Goal: Task Accomplishment & Management: Manage account settings

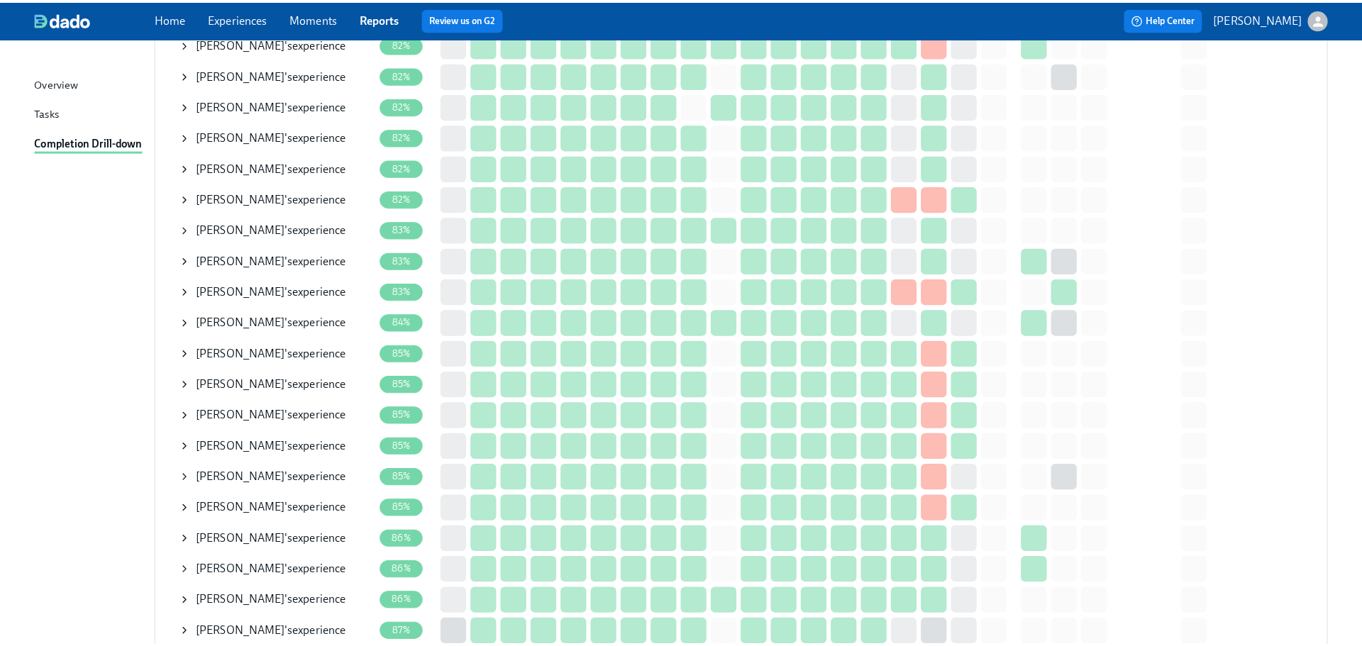
scroll to position [1277, 0]
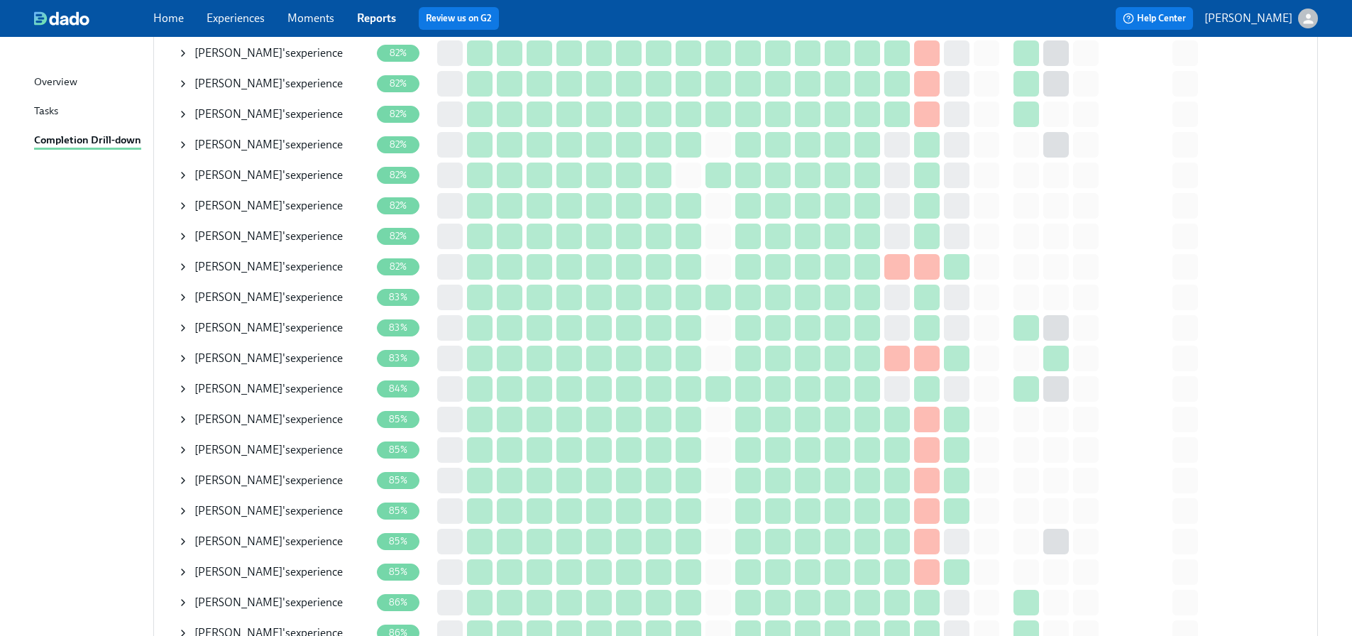
click at [183, 322] on icon at bounding box center [182, 327] width 11 height 11
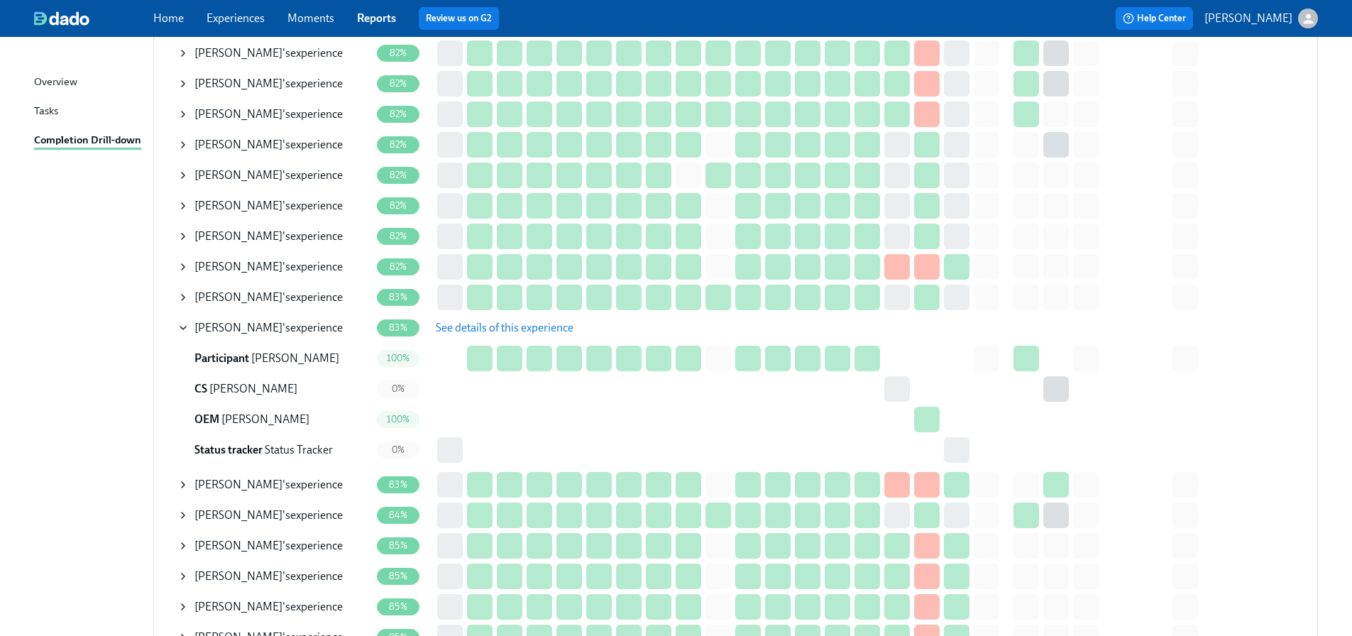
click at [490, 327] on span "See details of this experience" at bounding box center [505, 328] width 138 height 14
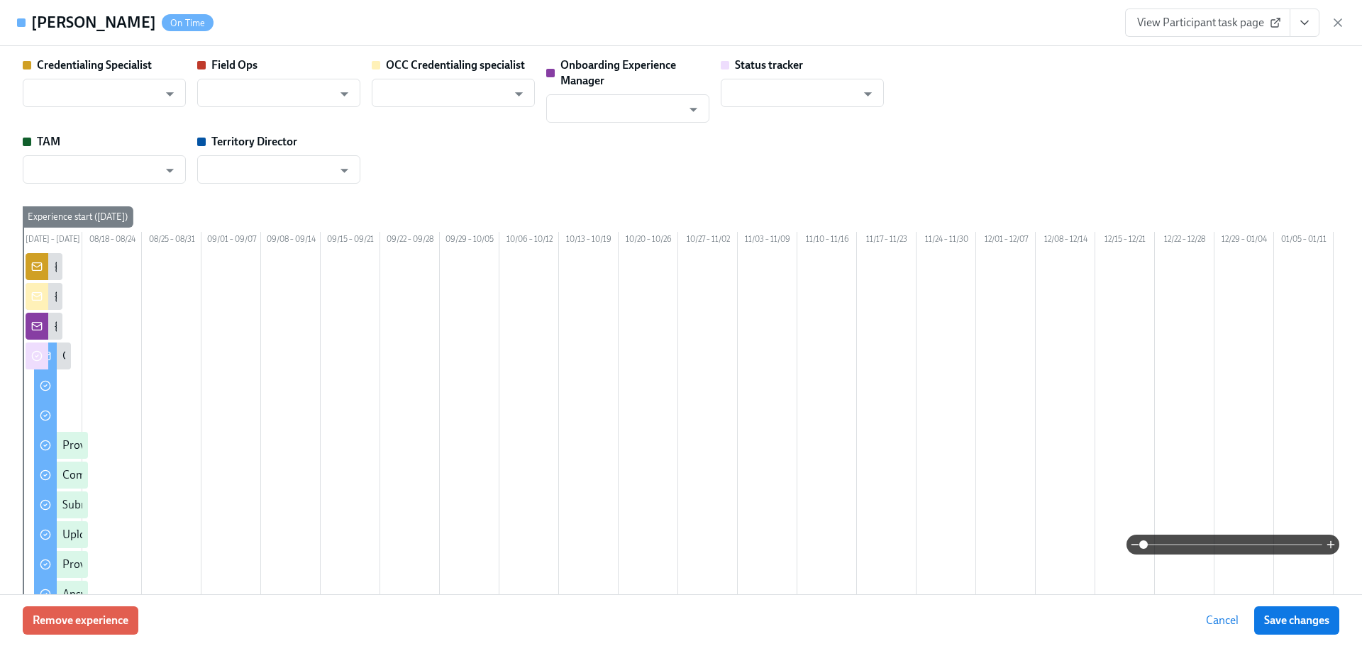
type input "[PERSON_NAME]"
type input "Justine Selz"
type input "Shavona Mayers Dixon"
type input "Rachel Wicklander"
type input "Status Tracker"
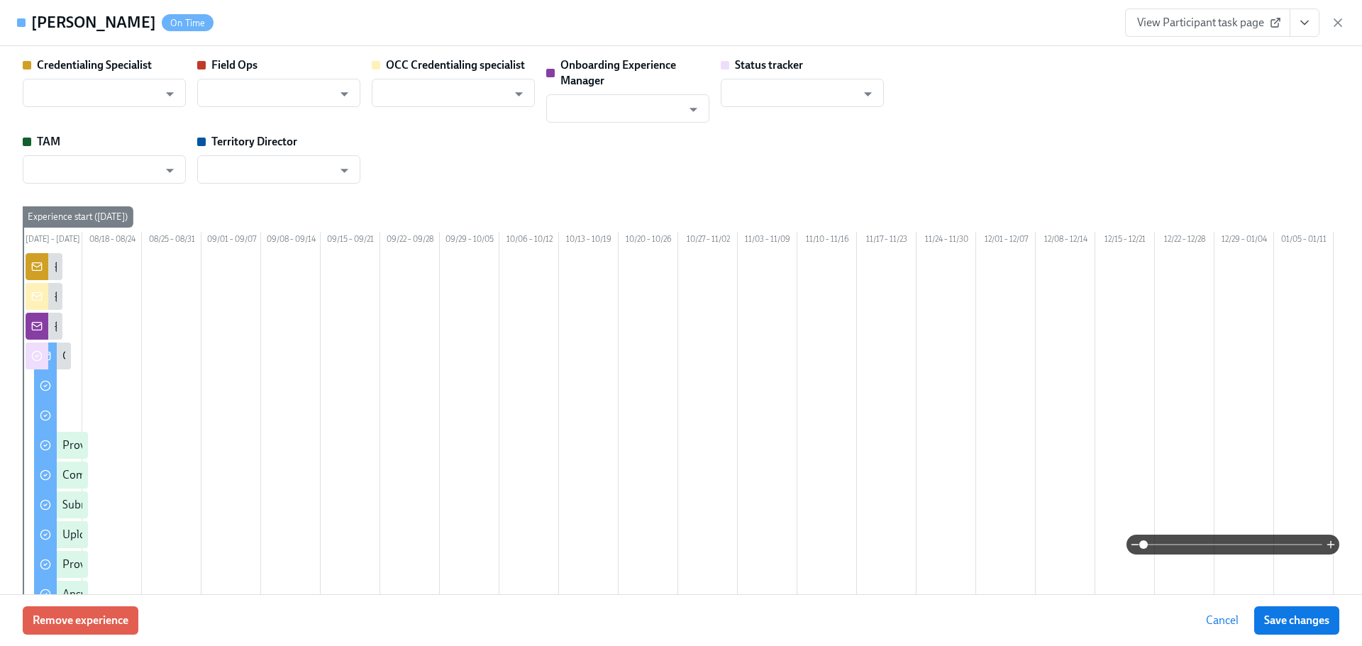
type input "Sedale Mullen"
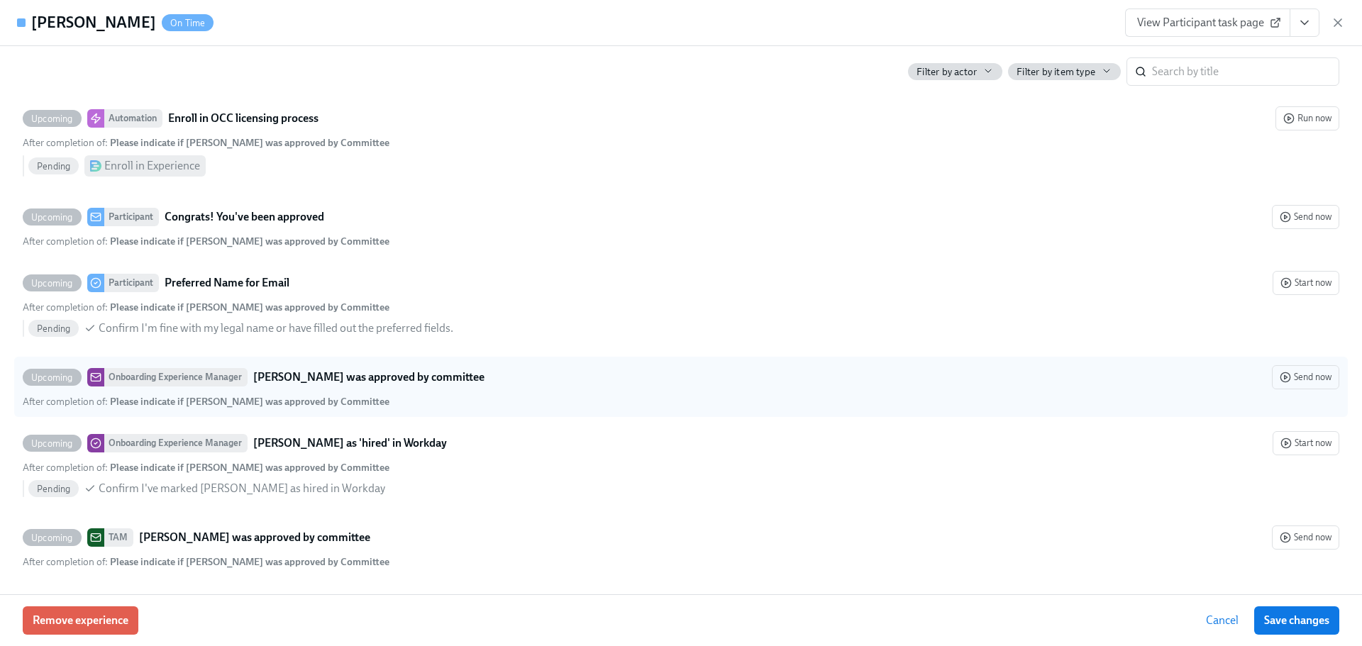
click at [307, 372] on strong "Michelle Lee was approved by committee" at bounding box center [368, 377] width 231 height 17
click at [36, 372] on input "Upcoming Onboarding Experience Manager Michelle Lee was approved by committee S…" at bounding box center [29, 377] width 13 height 13
checkbox input "true"
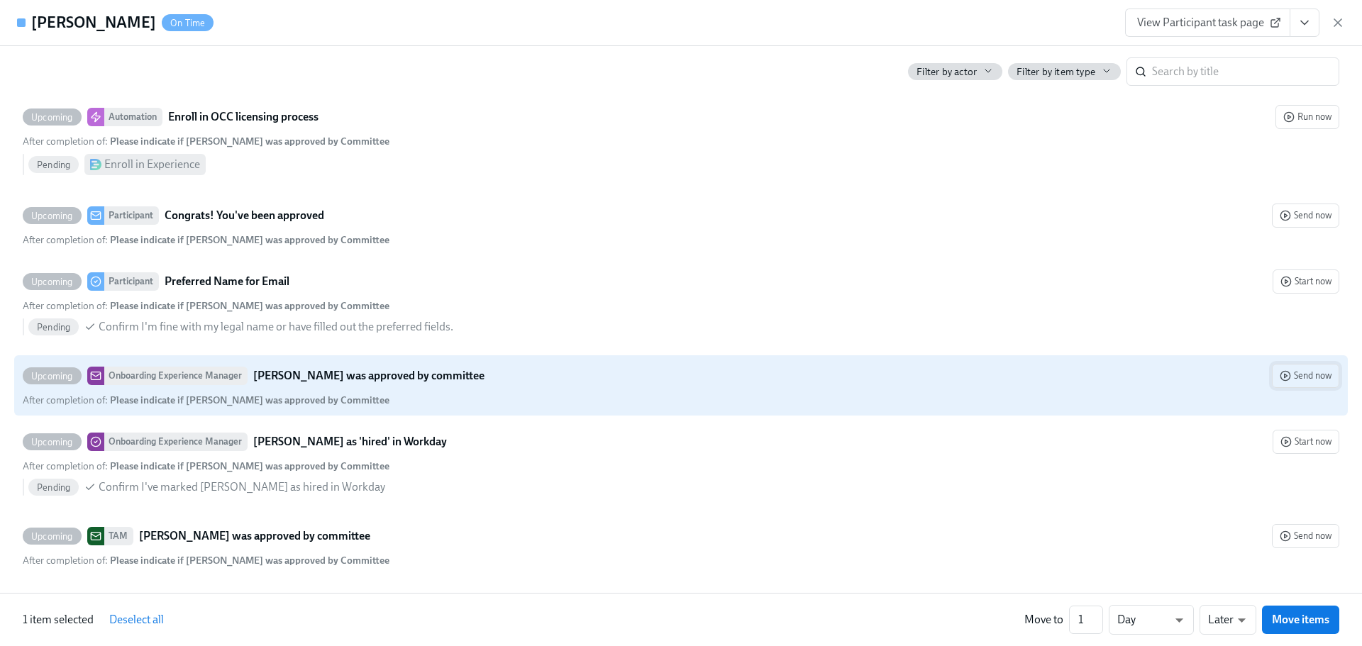
click at [1288, 385] on button "Send now" at bounding box center [1305, 376] width 67 height 24
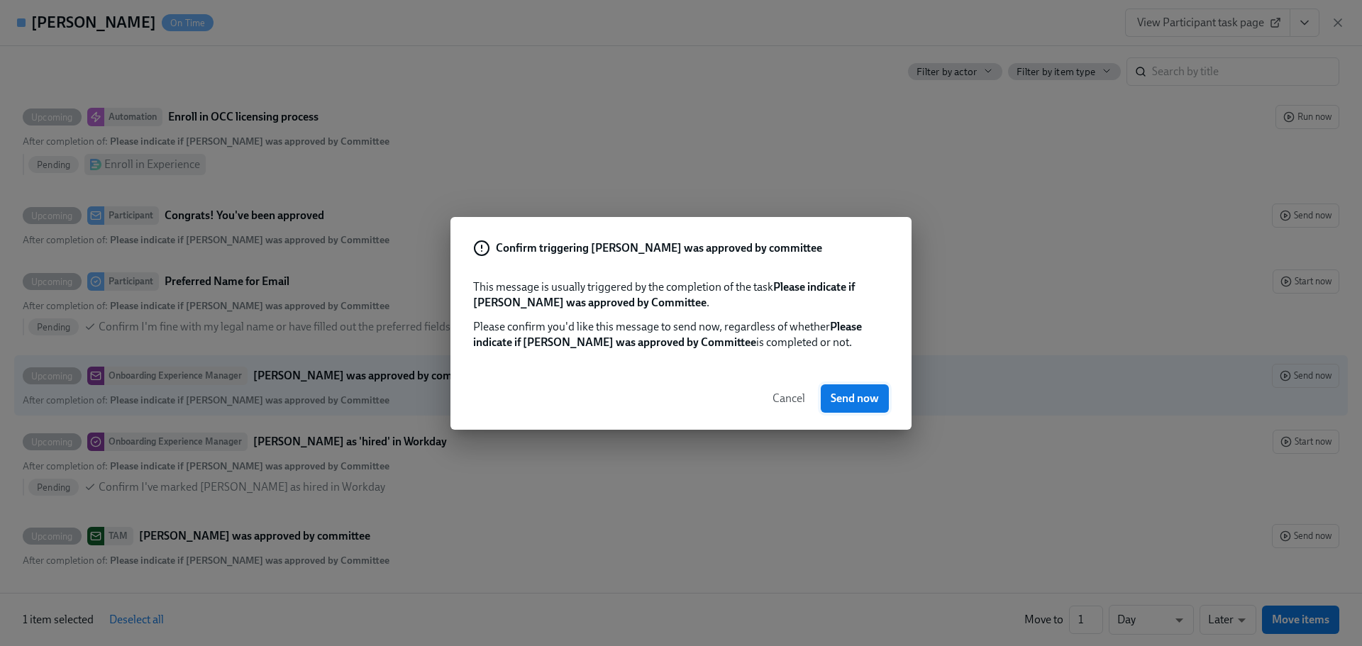
click at [835, 403] on span "Send now" at bounding box center [855, 399] width 48 height 14
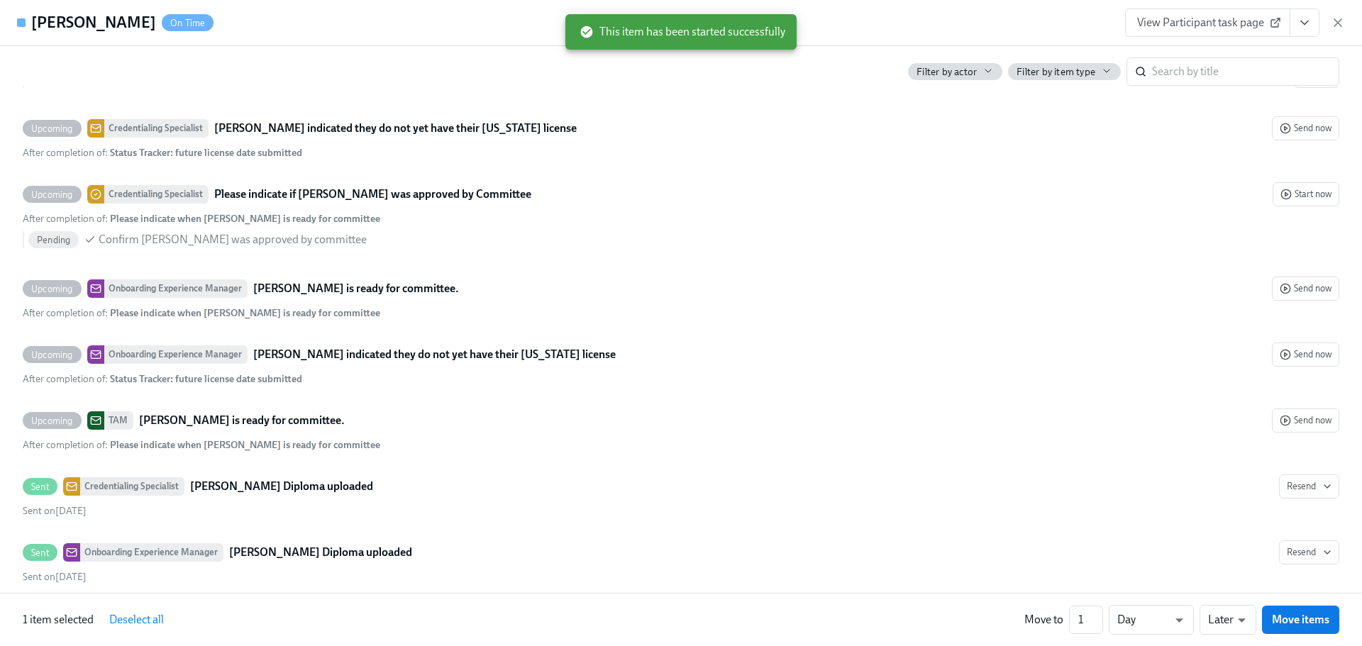
scroll to position [3942, 0]
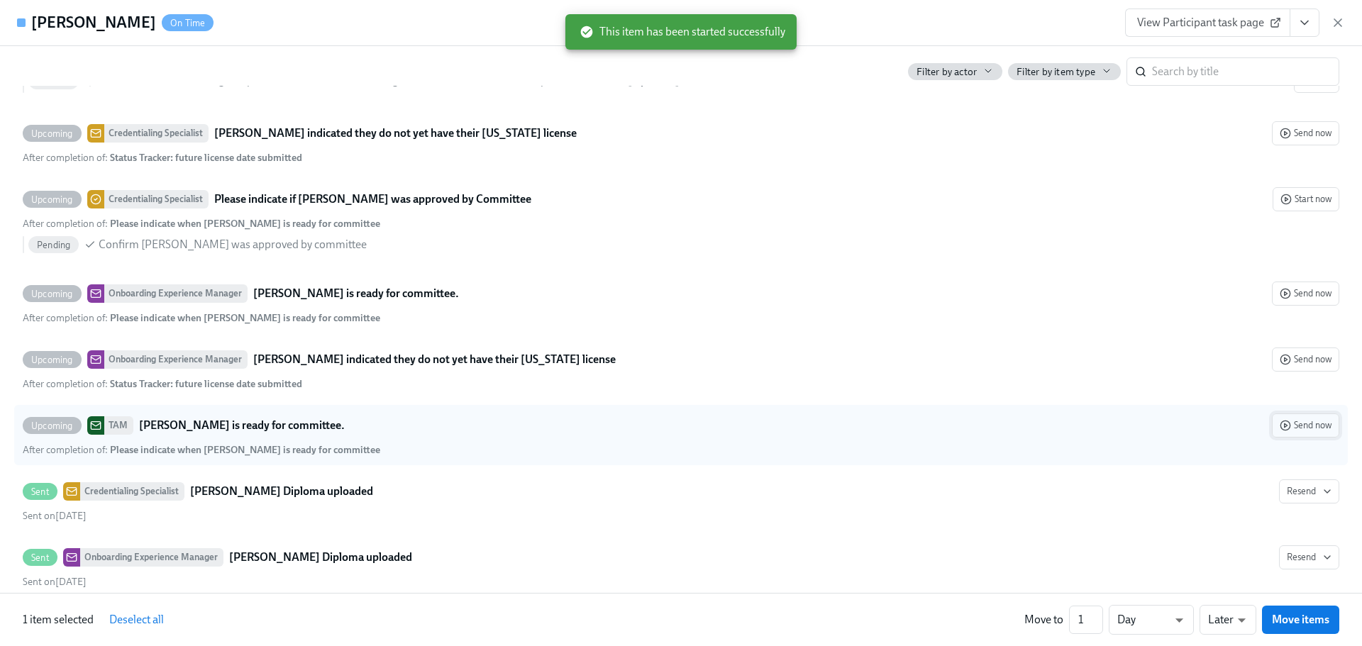
click at [1309, 438] on button "Send now" at bounding box center [1305, 426] width 67 height 24
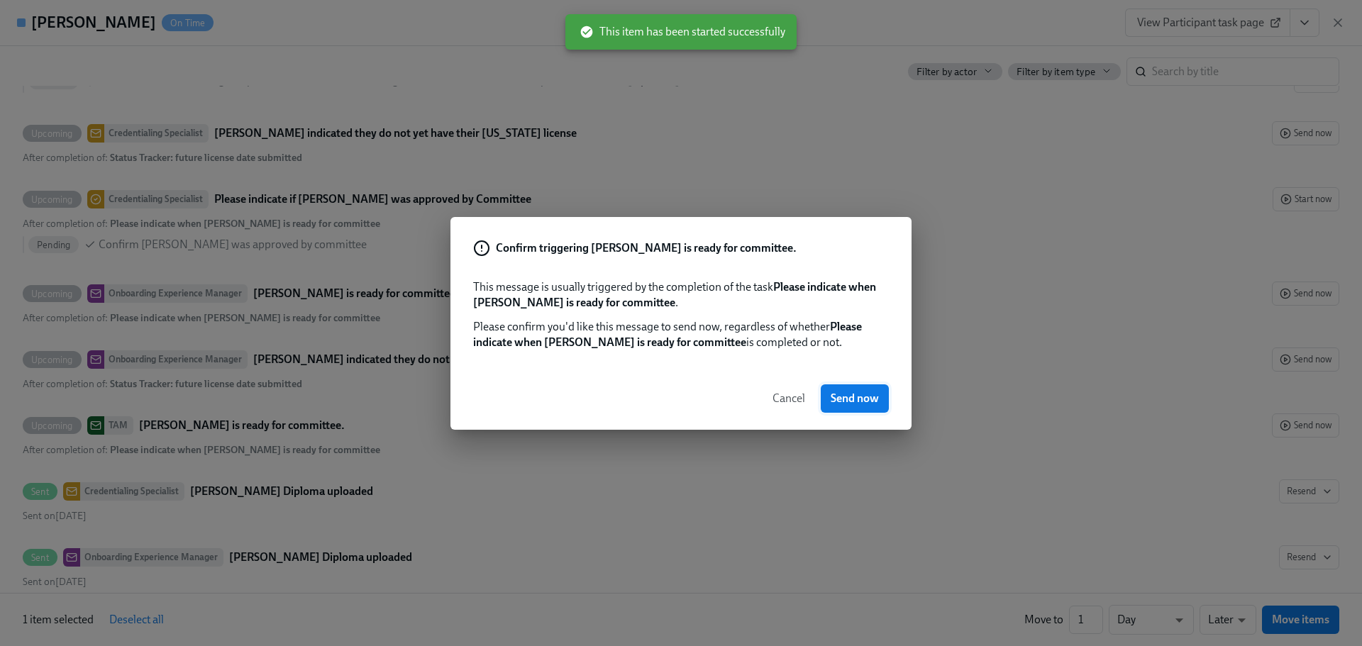
click at [877, 400] on span "Send now" at bounding box center [855, 399] width 48 height 14
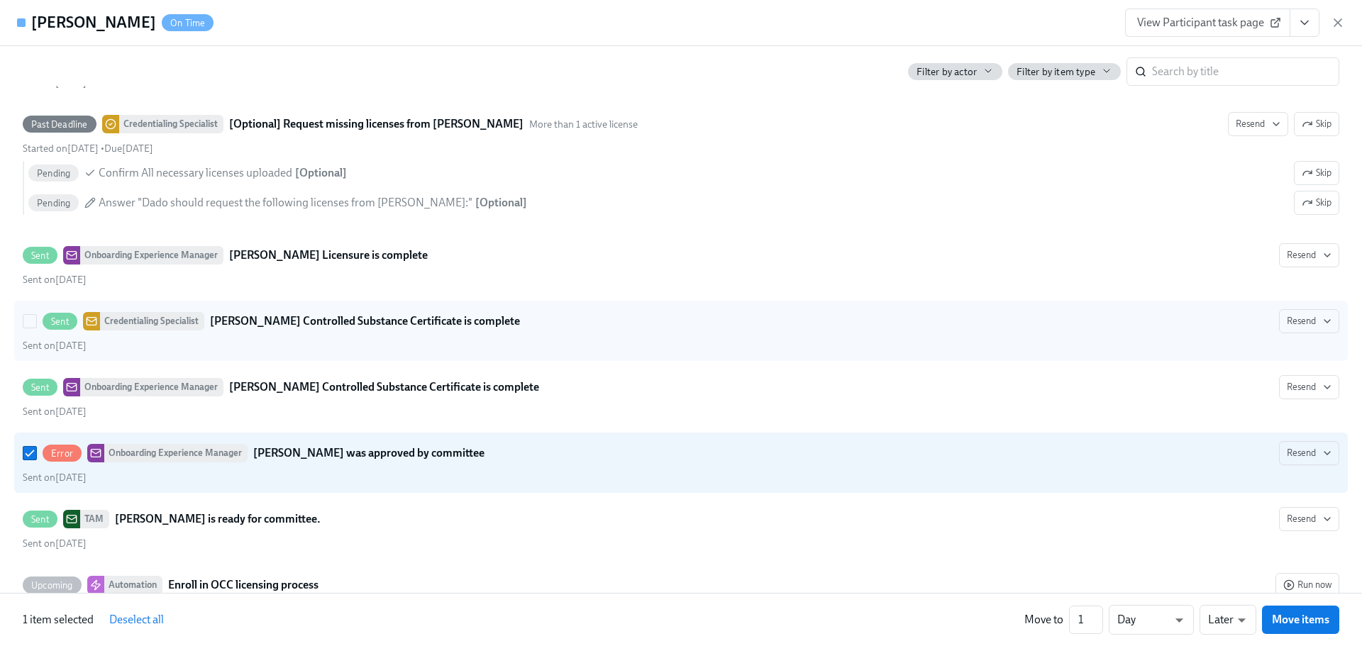
scroll to position [5008, 0]
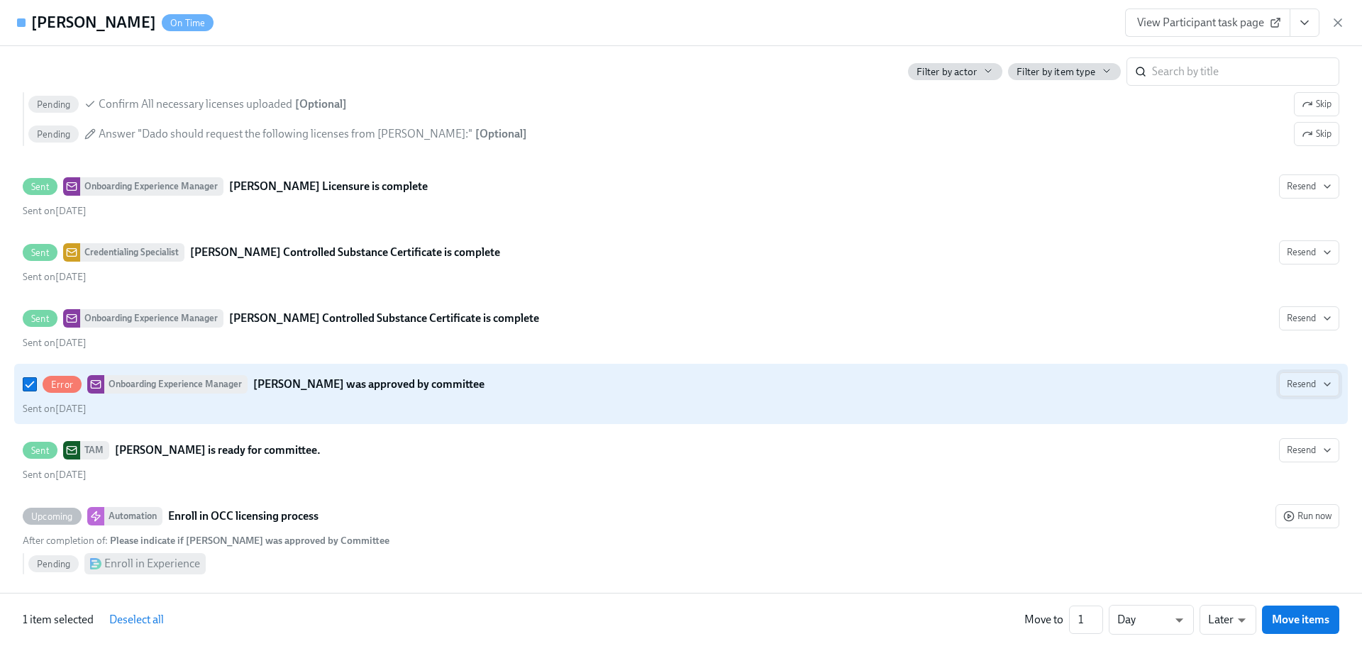
click at [1322, 390] on icon "button" at bounding box center [1327, 384] width 11 height 11
click at [329, 415] on div at bounding box center [681, 323] width 1362 height 646
click at [1269, 416] on div "Error Onboarding Experience Manager Michelle Lee was approved by committee Rese…" at bounding box center [681, 394] width 1317 height 43
click at [36, 391] on input "Error Onboarding Experience Manager Michelle Lee was approved by committee Rese…" at bounding box center [29, 384] width 13 height 13
checkbox input "false"
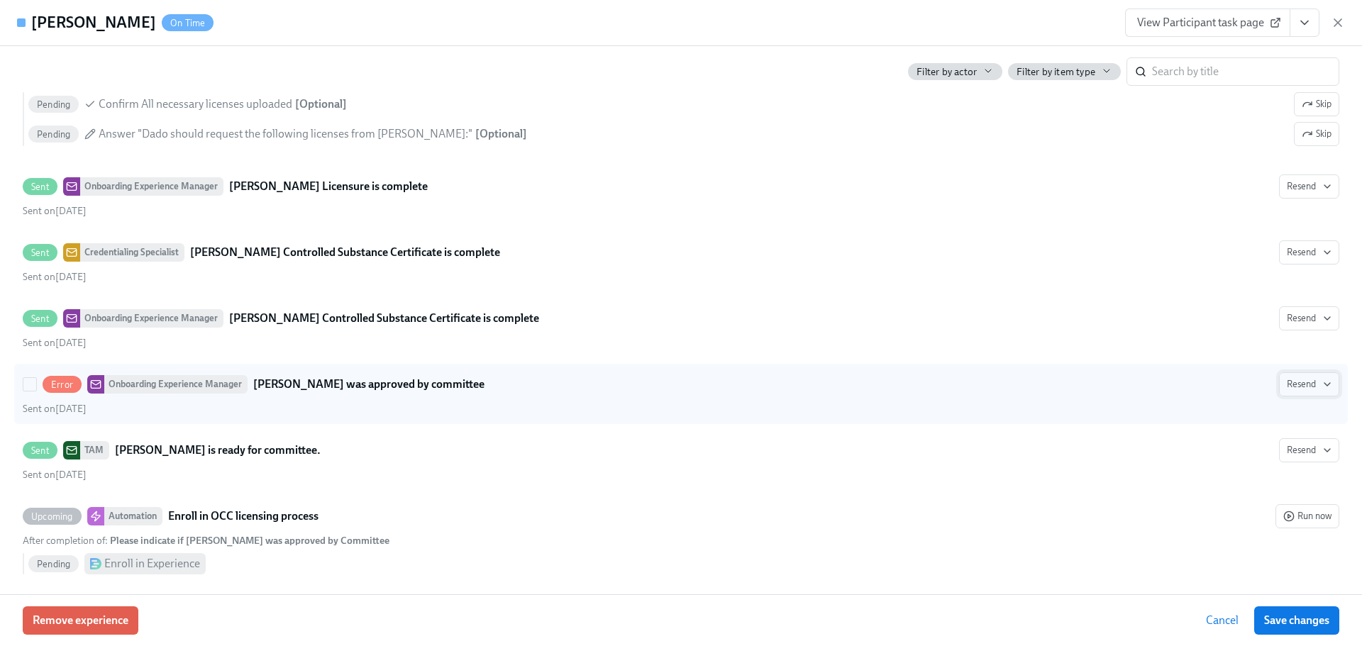
click at [1288, 392] on span "Resend" at bounding box center [1309, 384] width 45 height 14
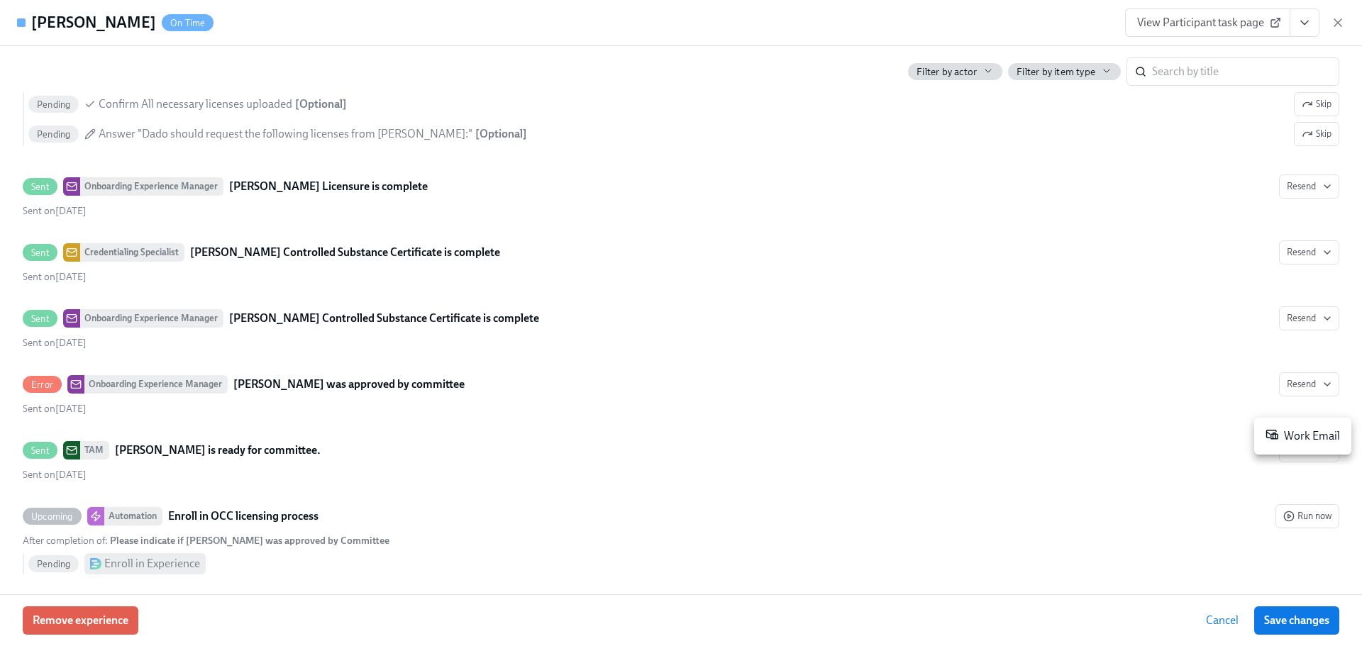
drag, startPoint x: 1287, startPoint y: 435, endPoint x: 1291, endPoint y: 447, distance: 12.6
click at [1291, 447] on li "Work Email" at bounding box center [1302, 437] width 97 height 26
drag, startPoint x: 1355, startPoint y: 518, endPoint x: 1323, endPoint y: 20, distance: 499.1
click at [1323, 20] on div at bounding box center [681, 323] width 1362 height 646
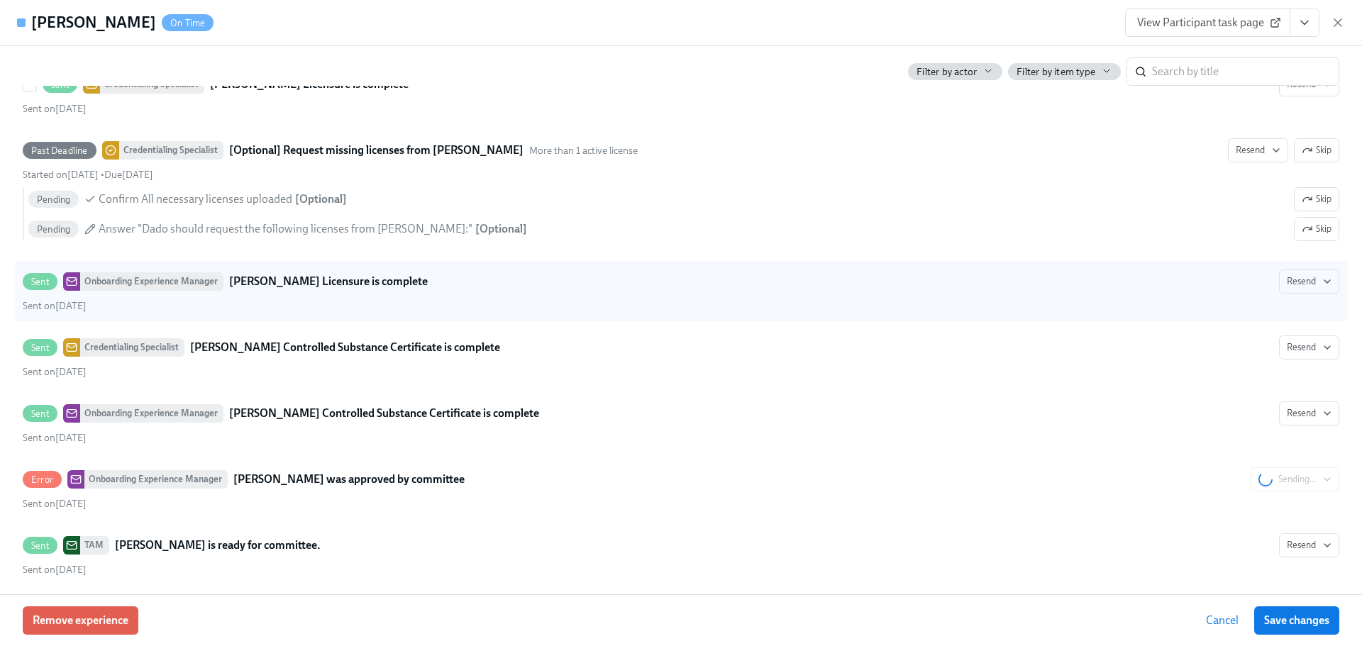
scroll to position [4795, 0]
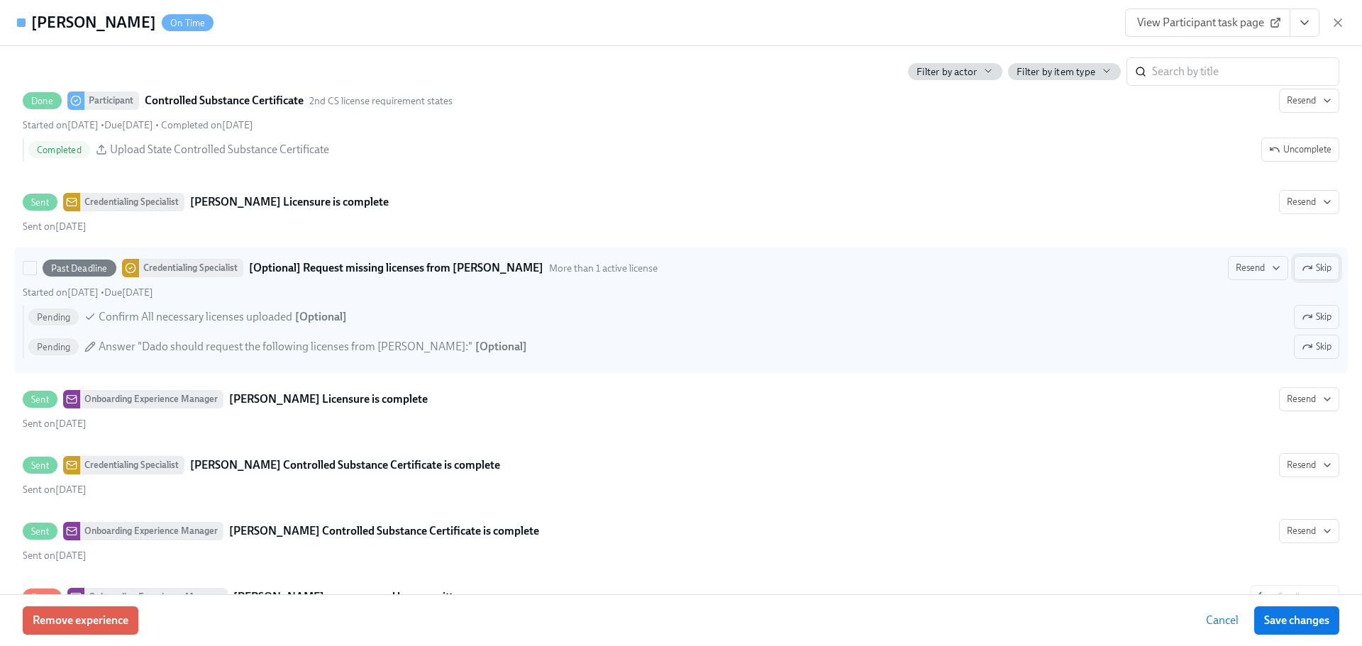
click at [1309, 280] on button "Skip" at bounding box center [1316, 268] width 45 height 24
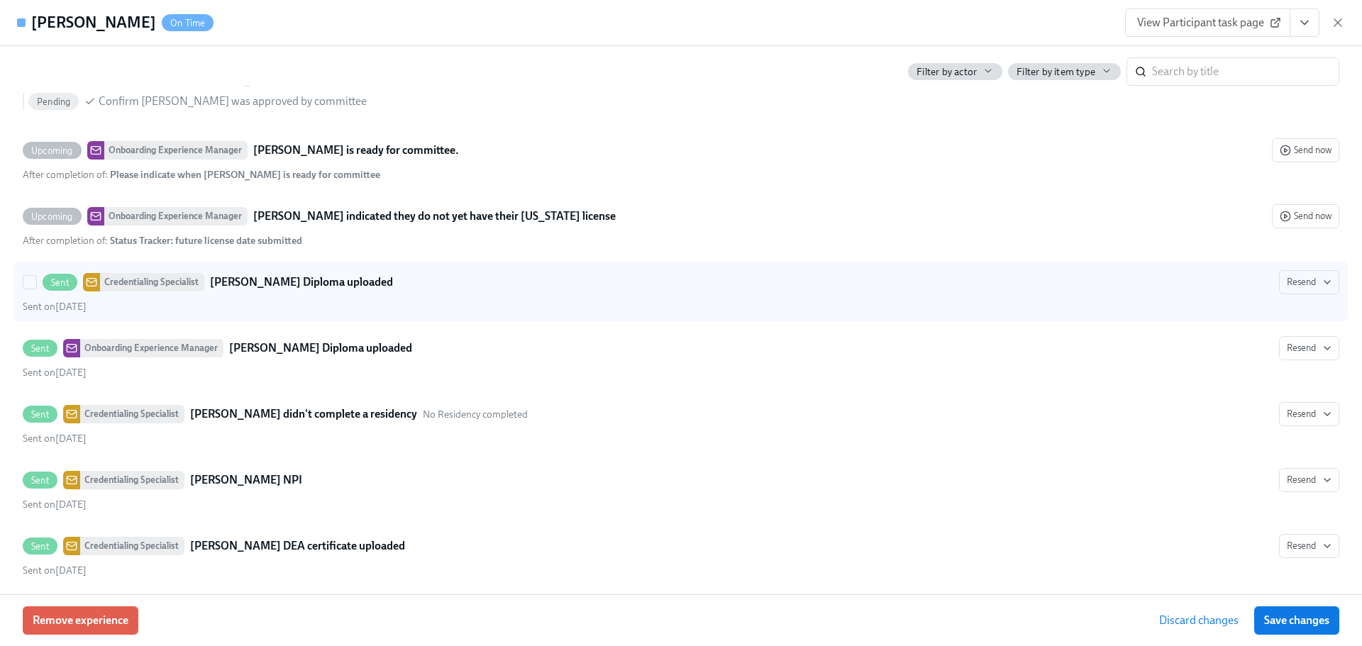
scroll to position [3802, 0]
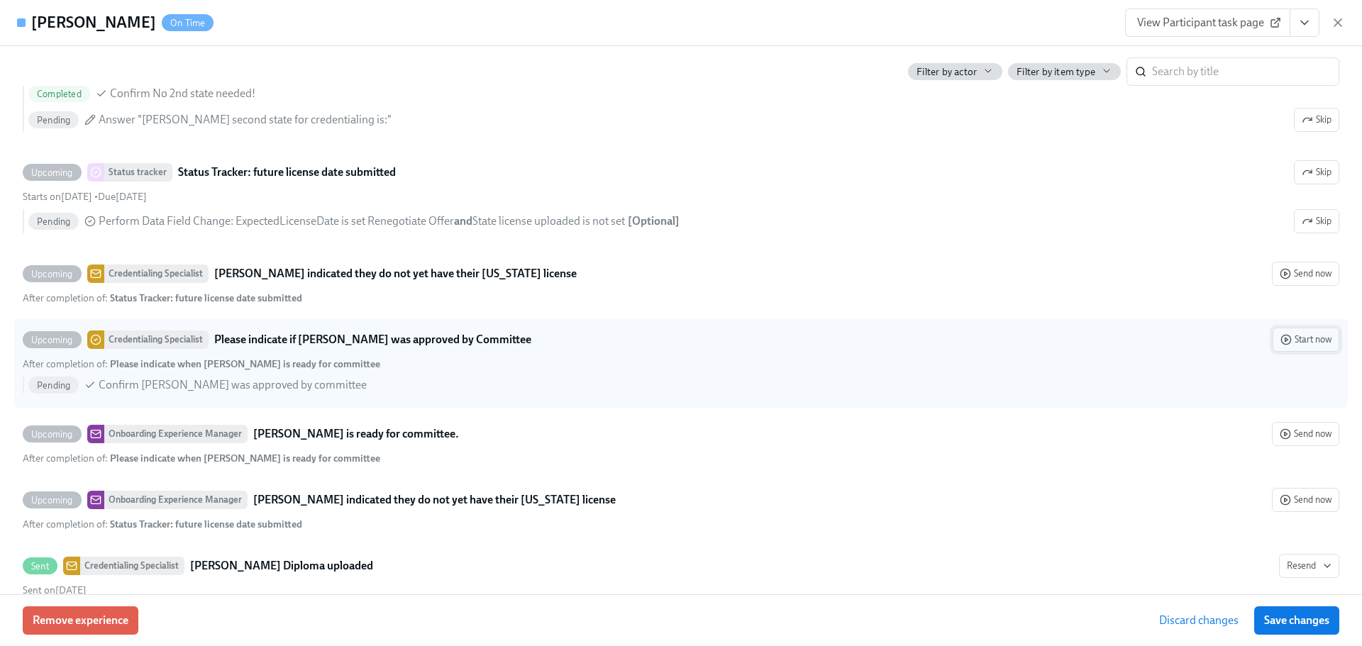
click at [1286, 341] on polygon "button" at bounding box center [1287, 340] width 3 height 4
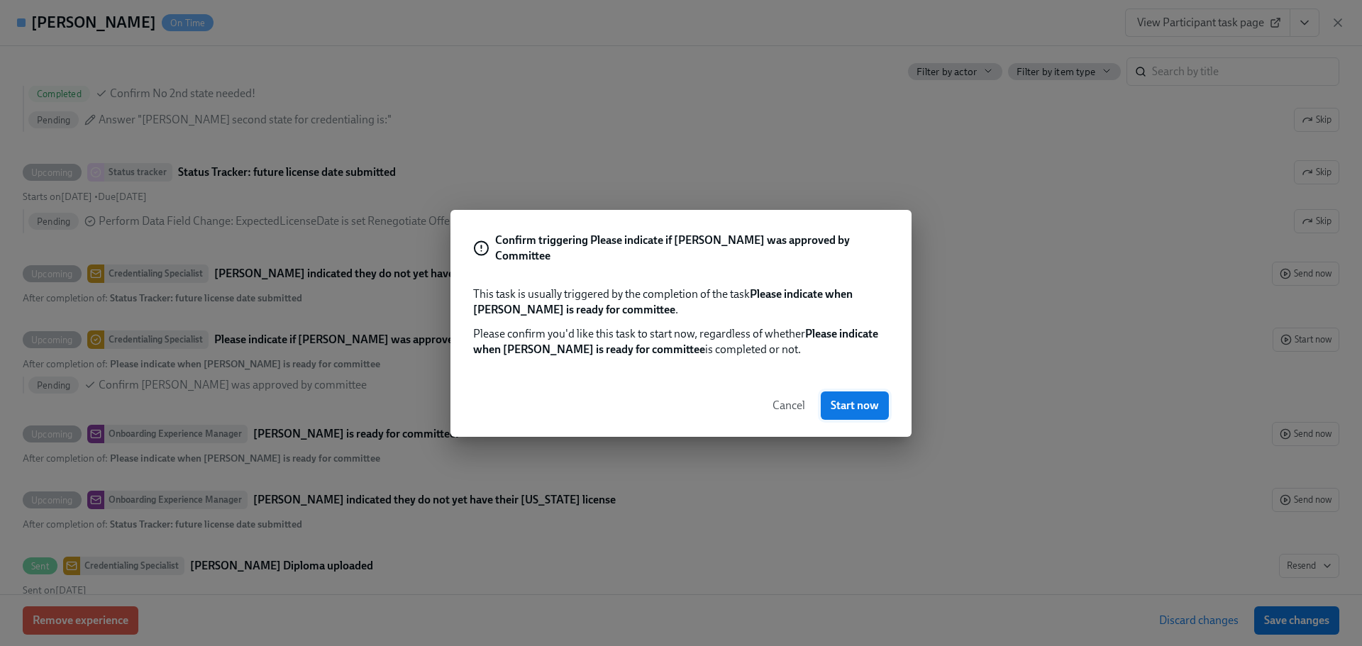
click at [867, 406] on button "Start now" at bounding box center [855, 406] width 68 height 28
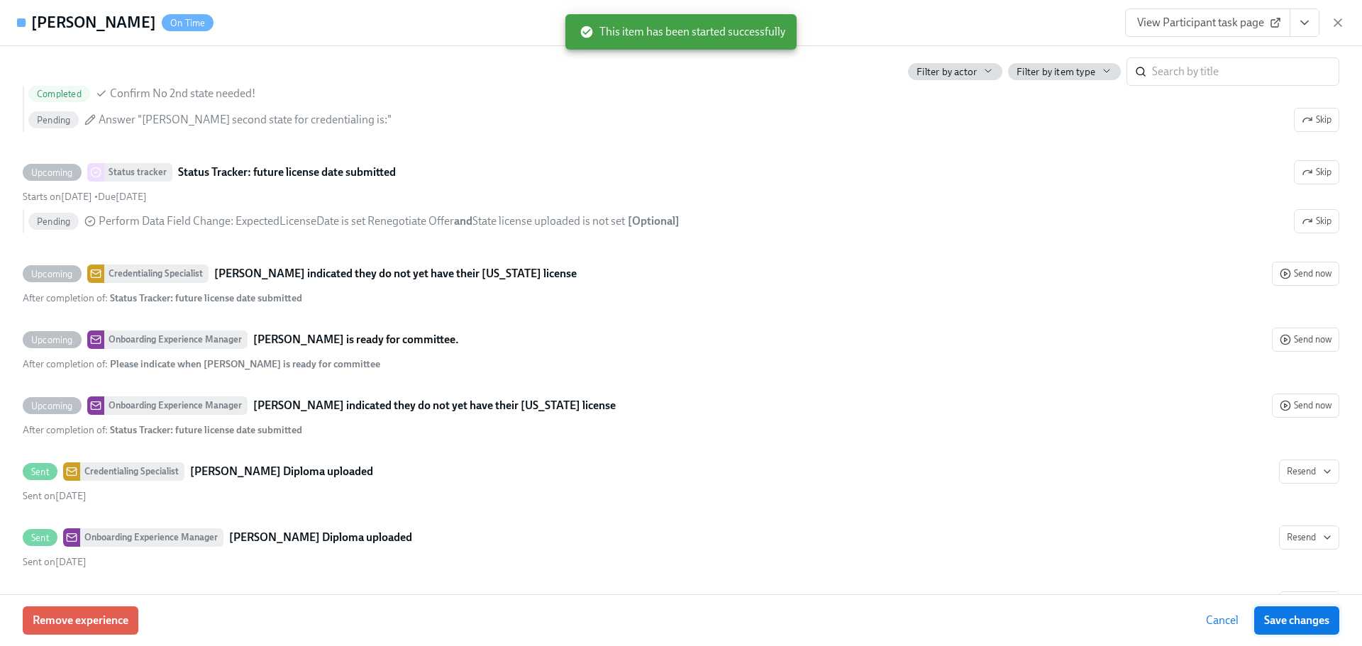
click at [1290, 612] on button "Save changes" at bounding box center [1296, 621] width 85 height 28
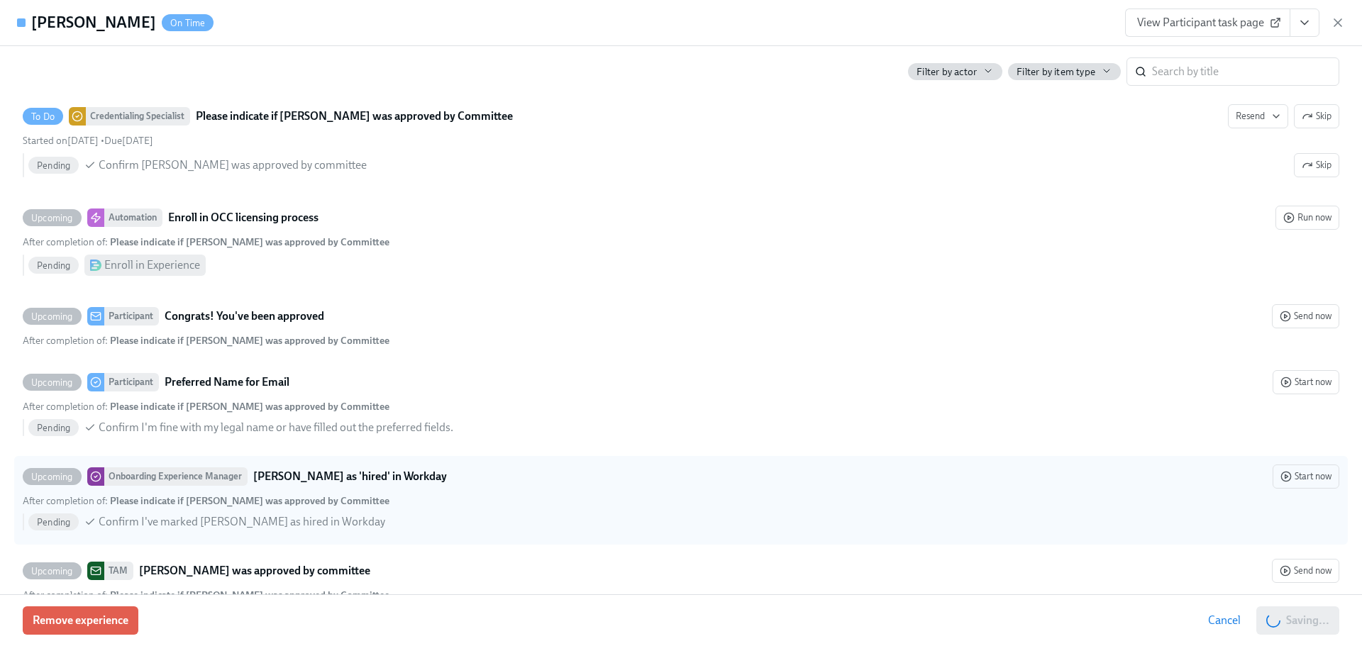
scroll to position [5297, 0]
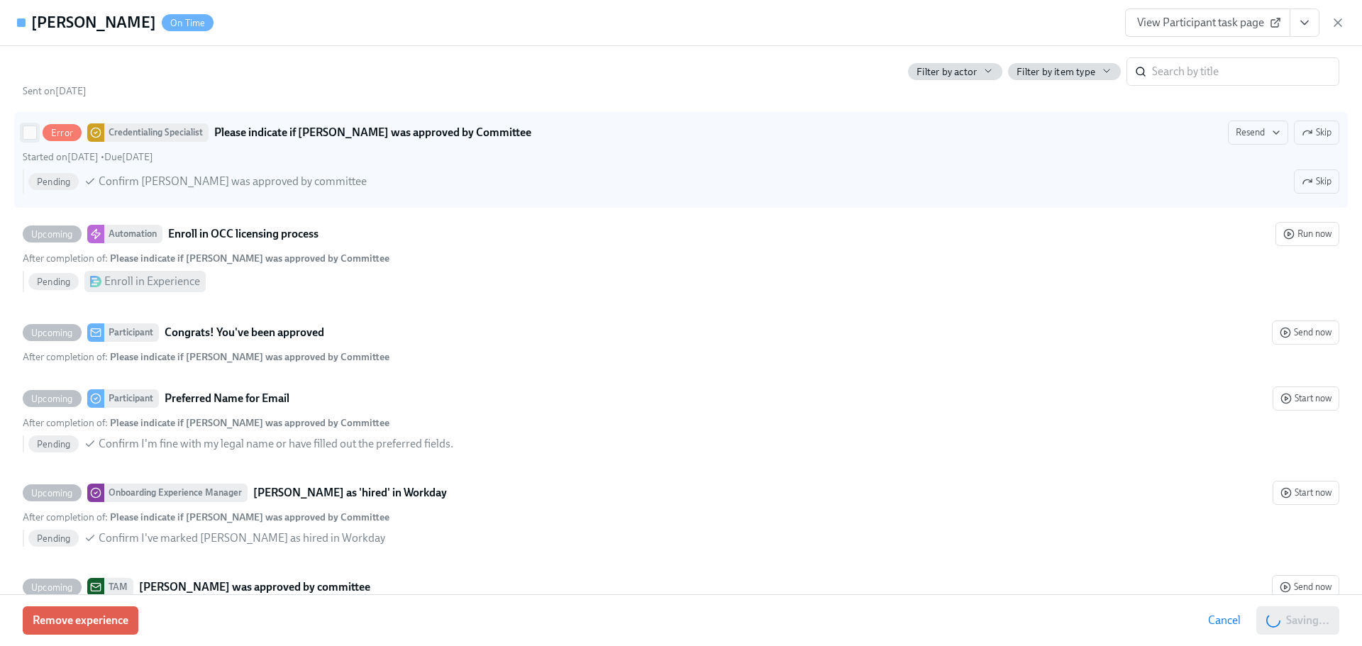
click at [26, 139] on input "Error Credentialing Specialist Please indicate if Michelle Lee was approved by …" at bounding box center [29, 132] width 13 height 13
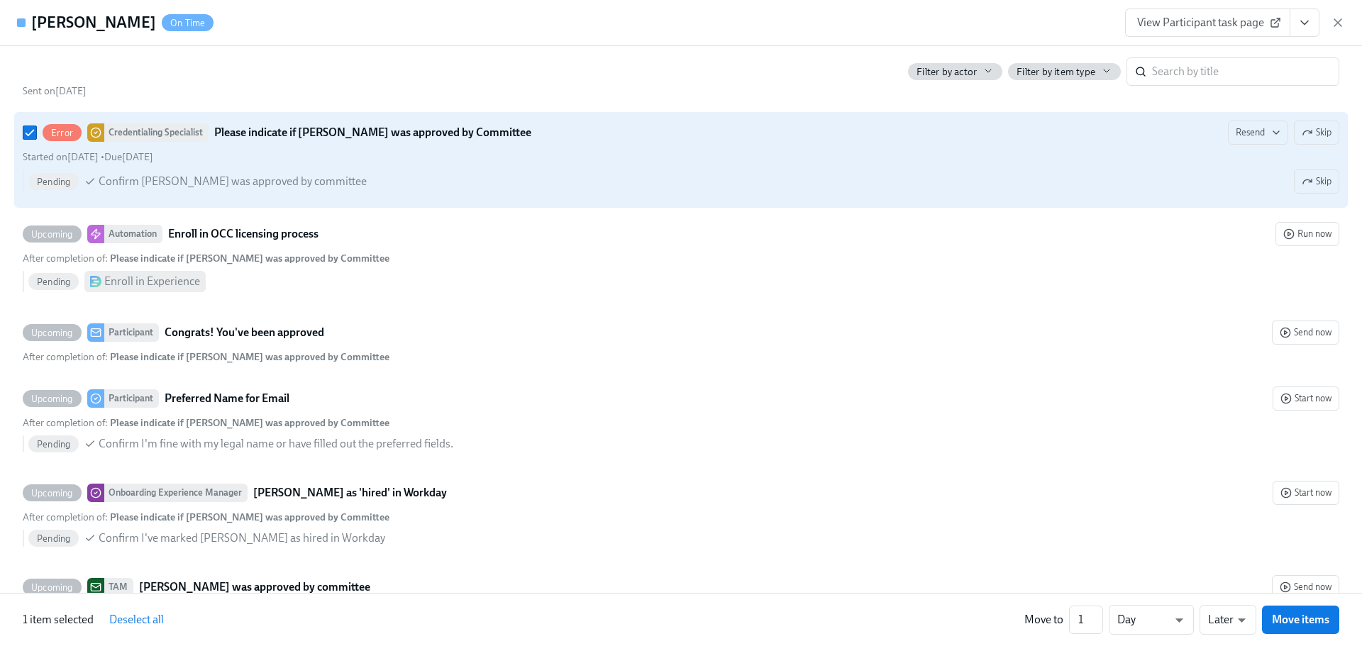
click at [55, 141] on div "Error" at bounding box center [62, 132] width 39 height 17
click at [36, 139] on input "Error Credentialing Specialist Please indicate if Michelle Lee was approved by …" at bounding box center [29, 132] width 13 height 13
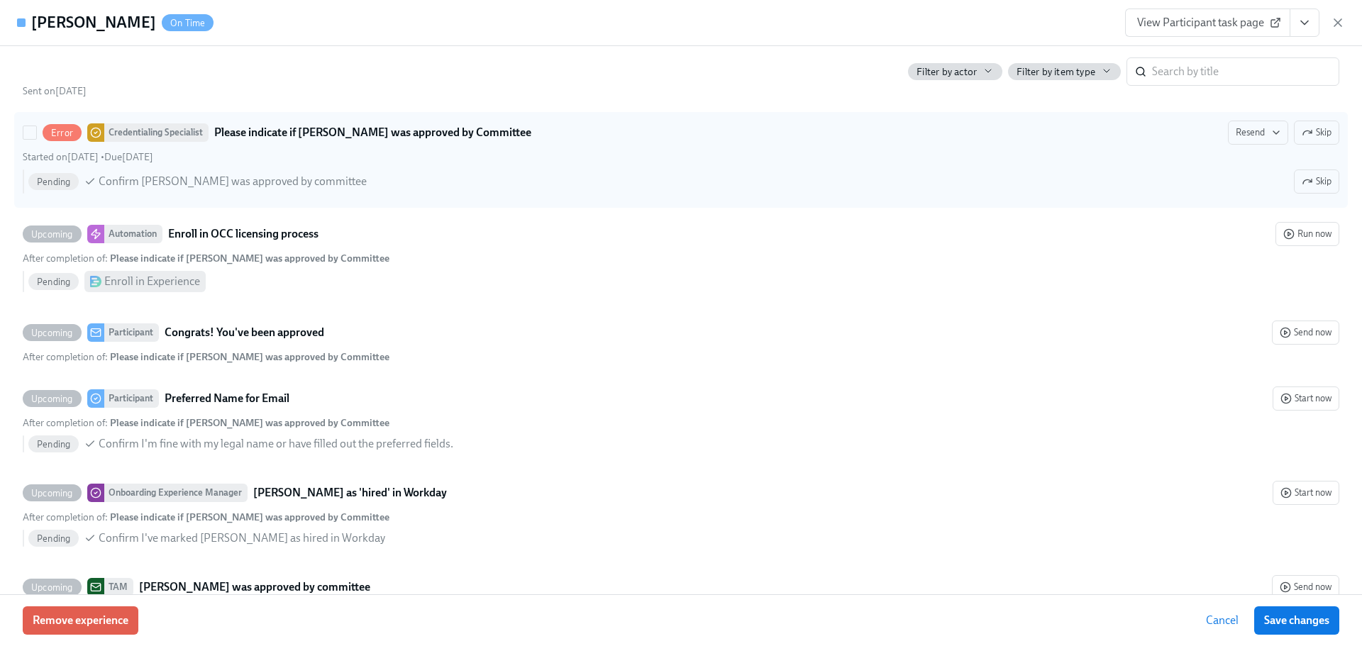
click at [55, 141] on div "Error" at bounding box center [62, 132] width 39 height 17
click at [36, 139] on input "Error Credentialing Specialist Please indicate if Michelle Lee was approved by …" at bounding box center [29, 132] width 13 height 13
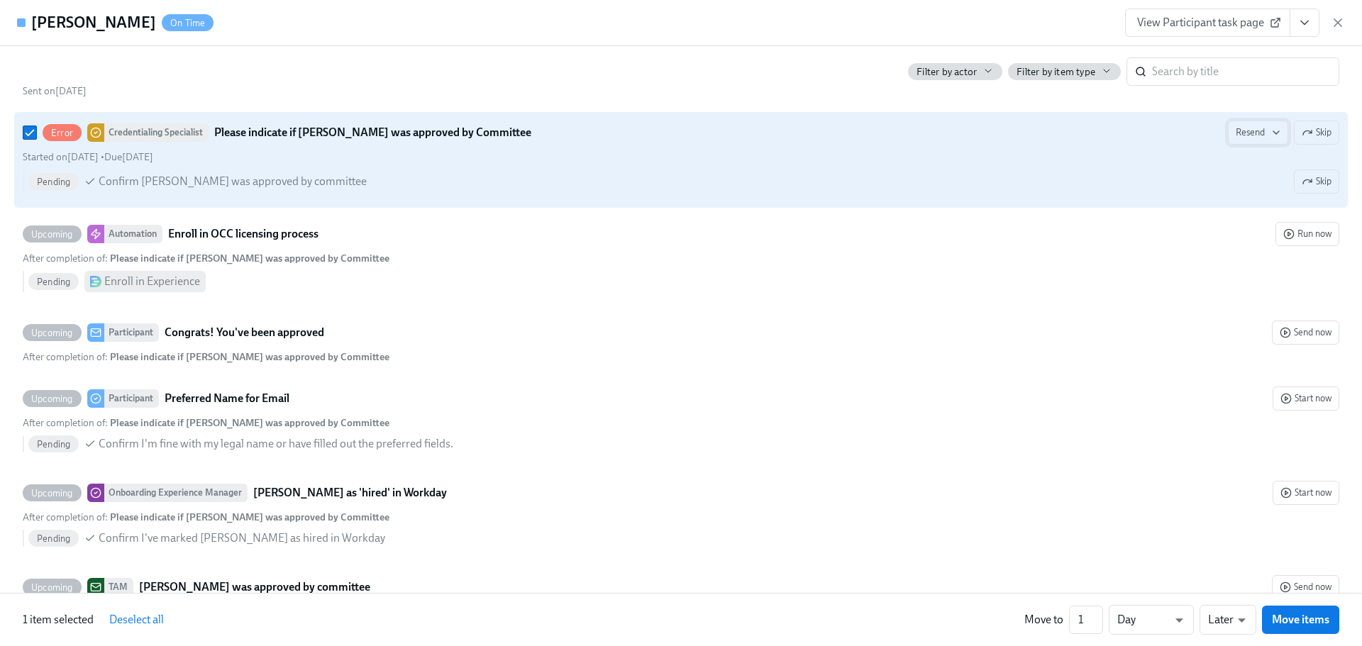
click at [1271, 138] on icon "button" at bounding box center [1276, 132] width 11 height 11
click at [1279, 128] on div at bounding box center [681, 323] width 1362 height 646
click at [1302, 138] on icon "button" at bounding box center [1307, 132] width 11 height 11
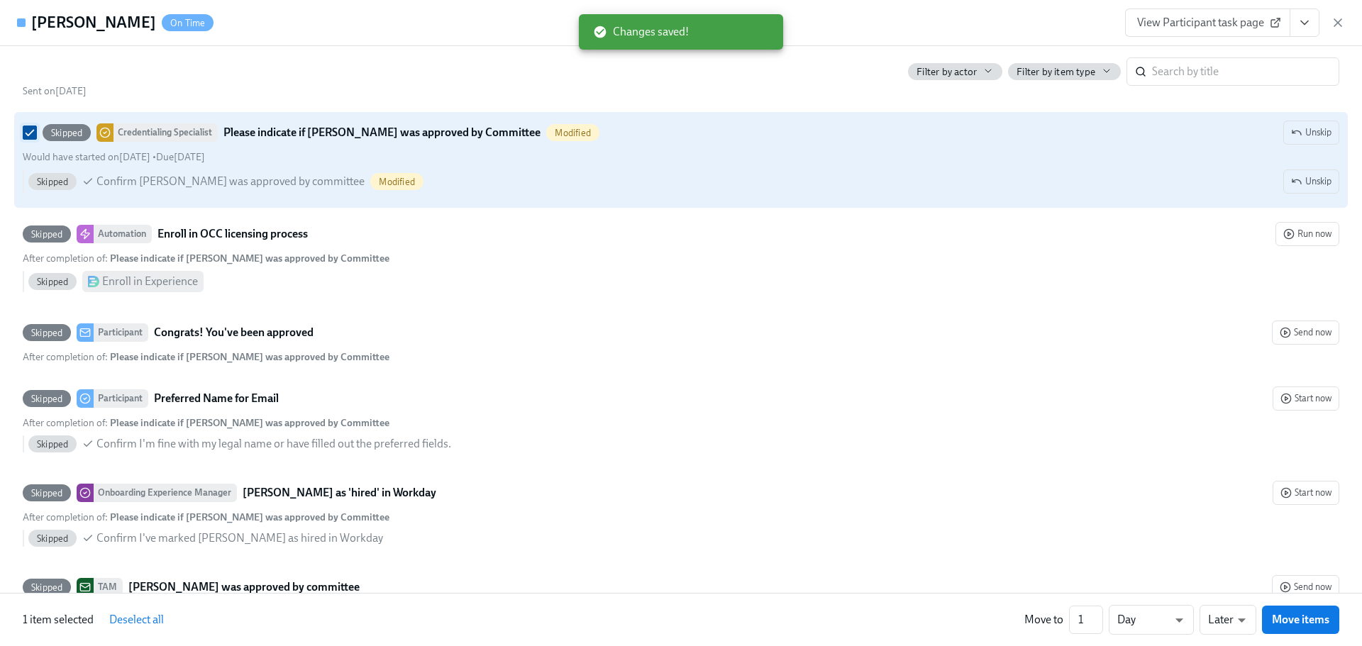
click at [28, 139] on input "Skipped Credentialing Specialist Please indicate if Michelle Lee was approved b…" at bounding box center [29, 132] width 13 height 13
checkbox input "false"
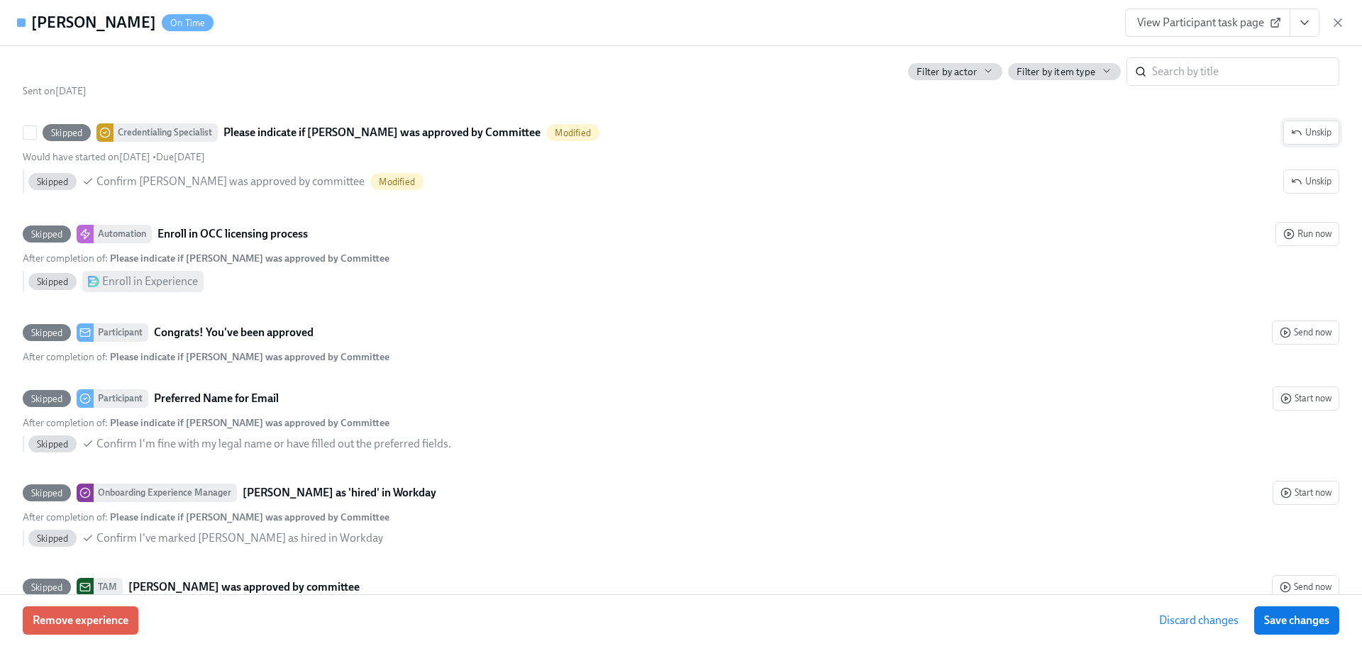
click at [1308, 140] on span "Unskip" at bounding box center [1311, 133] width 40 height 14
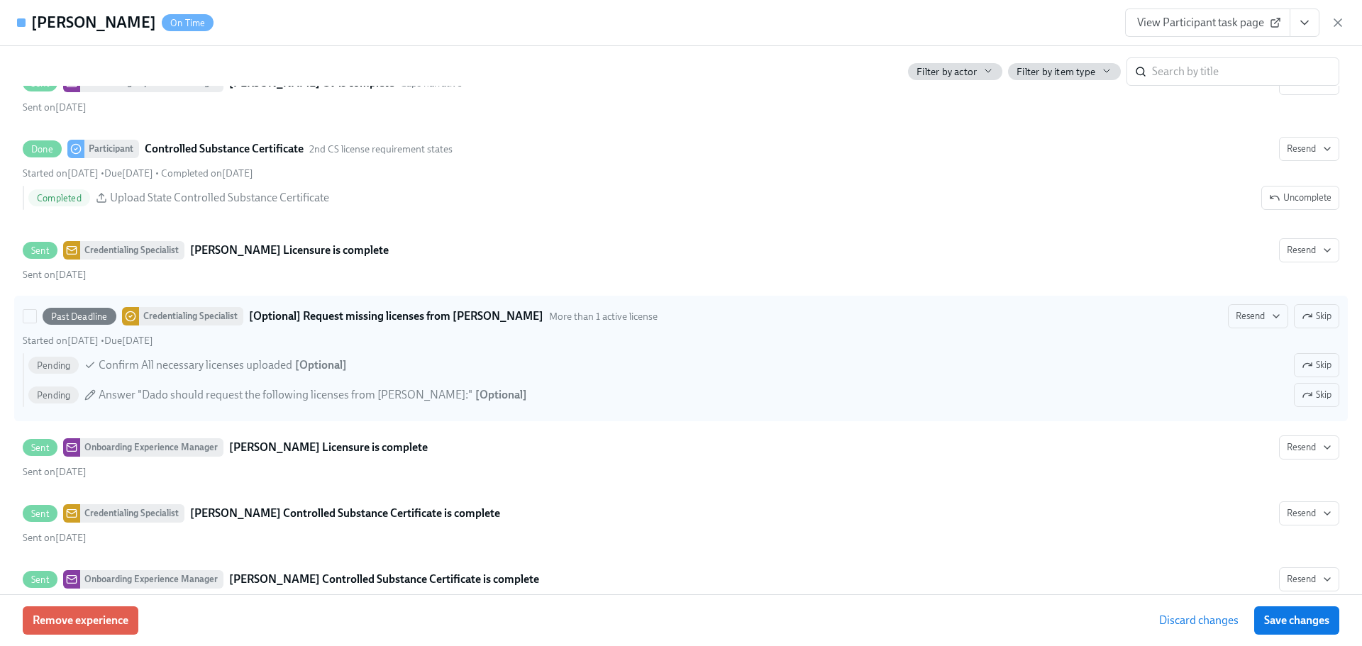
scroll to position [4659, 0]
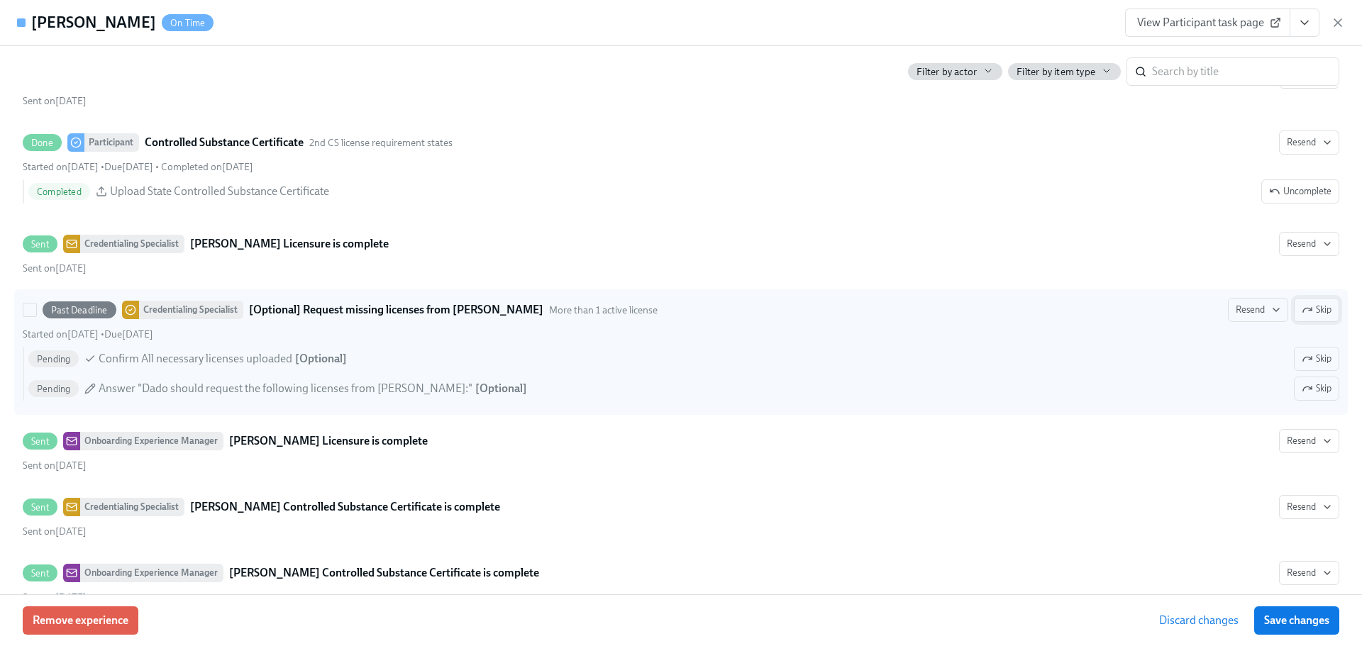
click at [1302, 316] on icon "button" at bounding box center [1307, 309] width 11 height 11
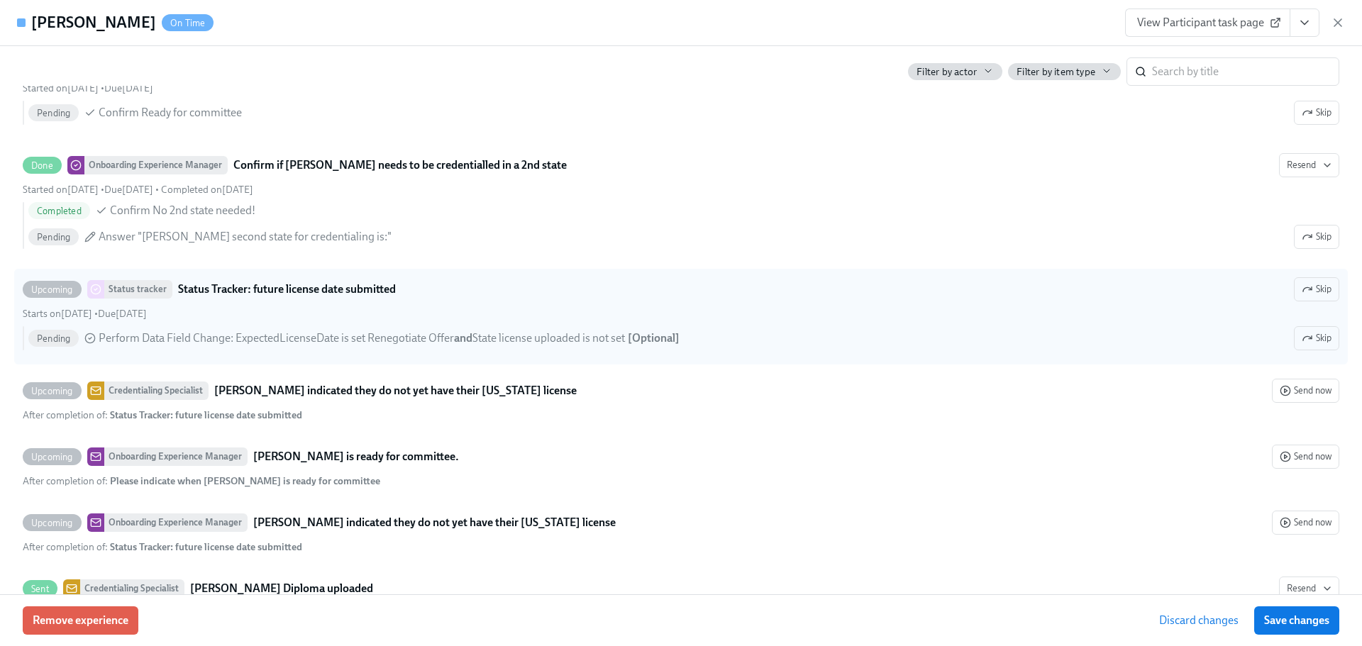
scroll to position [3453, 0]
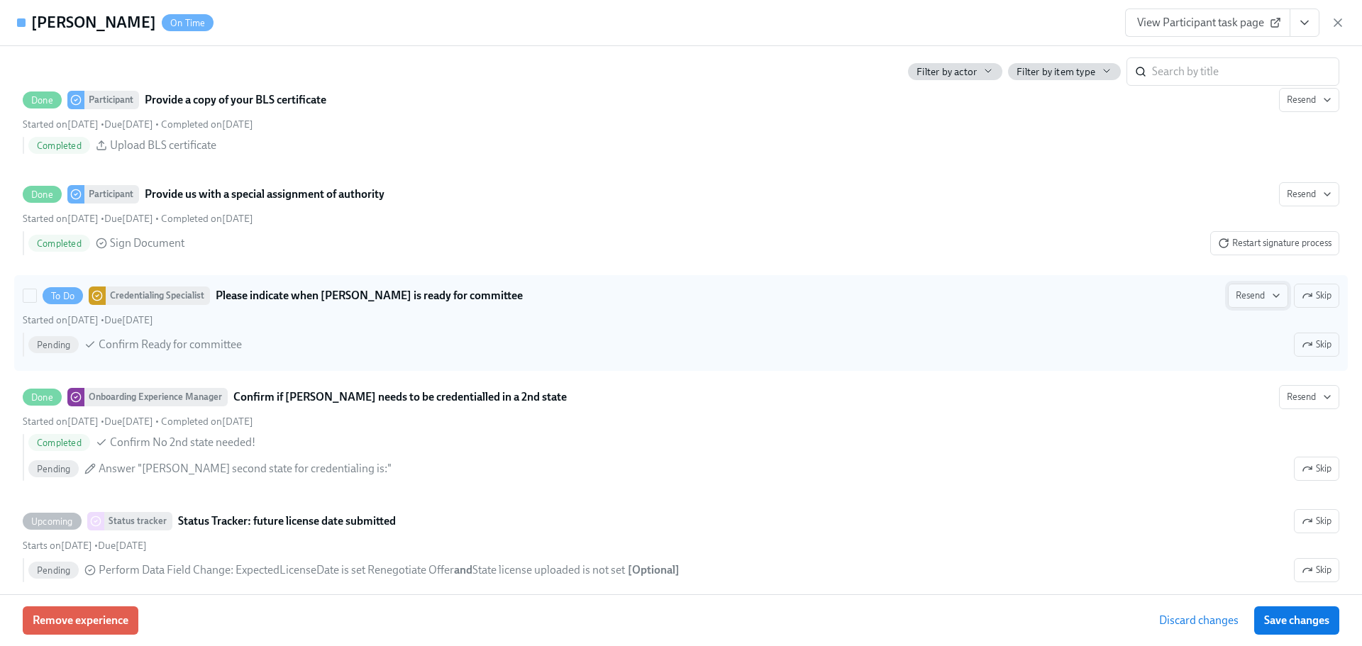
click at [1252, 303] on span "Resend" at bounding box center [1258, 296] width 45 height 14
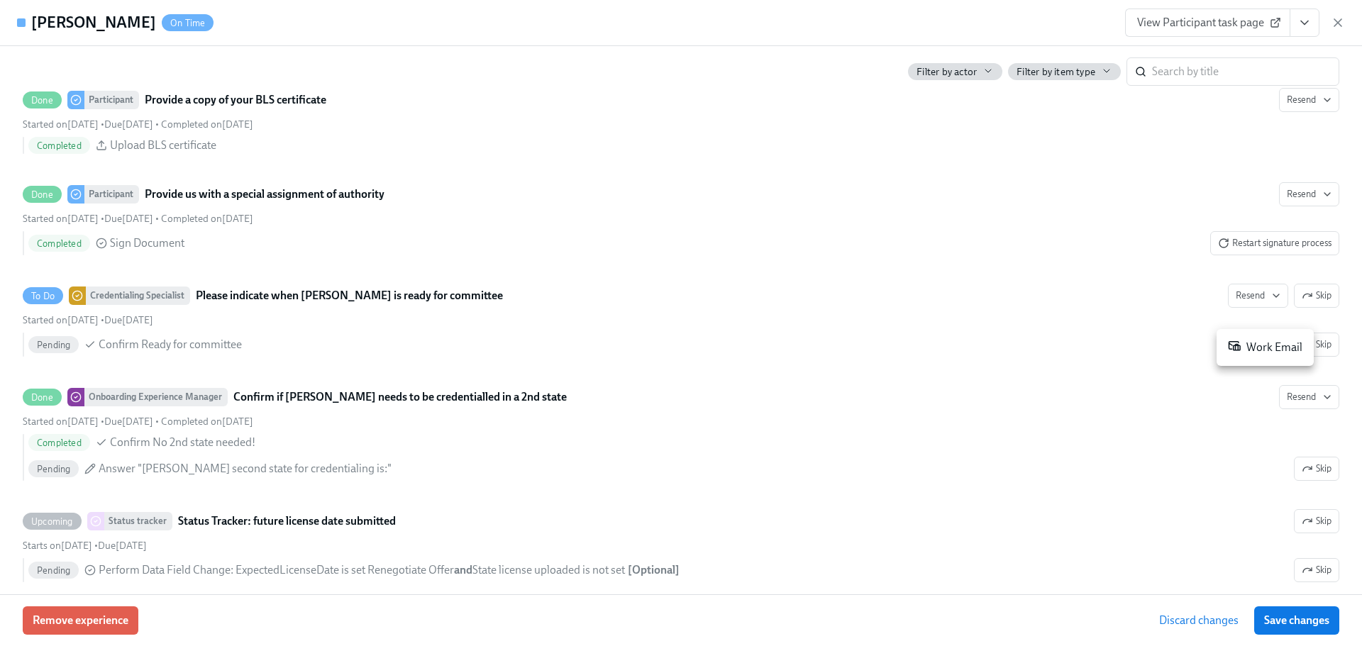
click at [1281, 355] on div "Work Email" at bounding box center [1265, 347] width 75 height 17
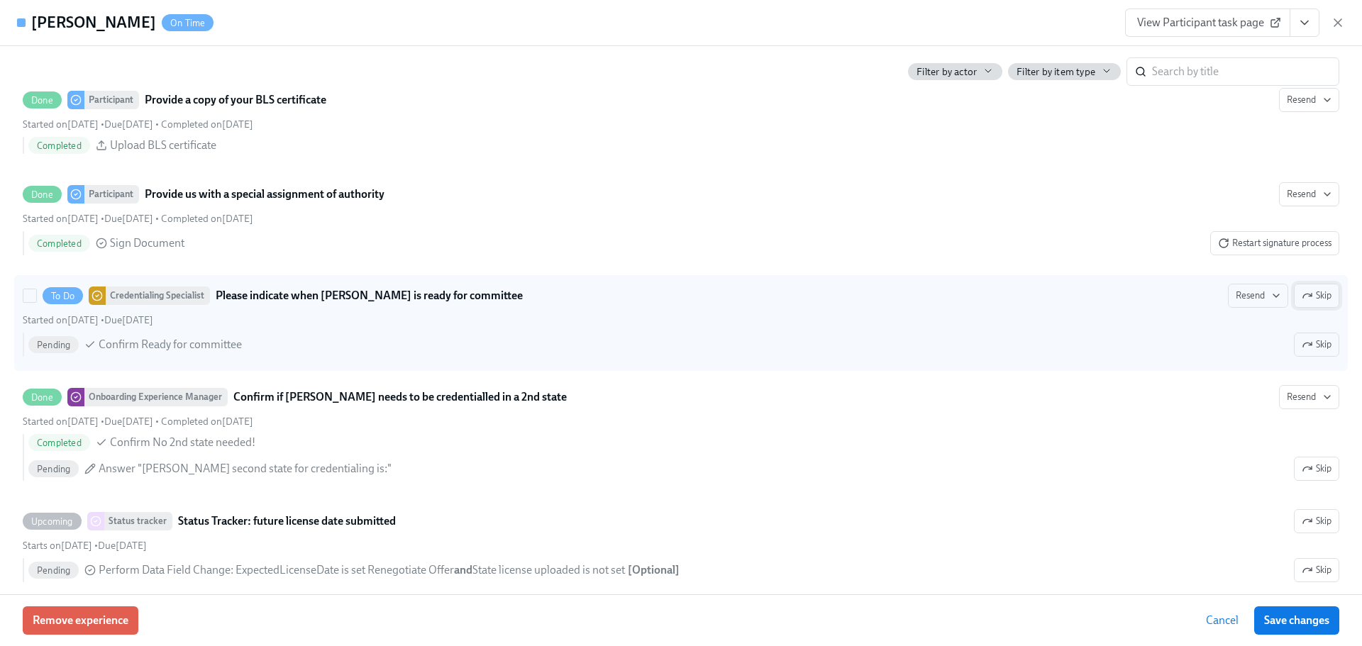
click at [1302, 302] on icon "button" at bounding box center [1307, 295] width 11 height 11
click at [1298, 623] on span "Save changes" at bounding box center [1296, 621] width 65 height 14
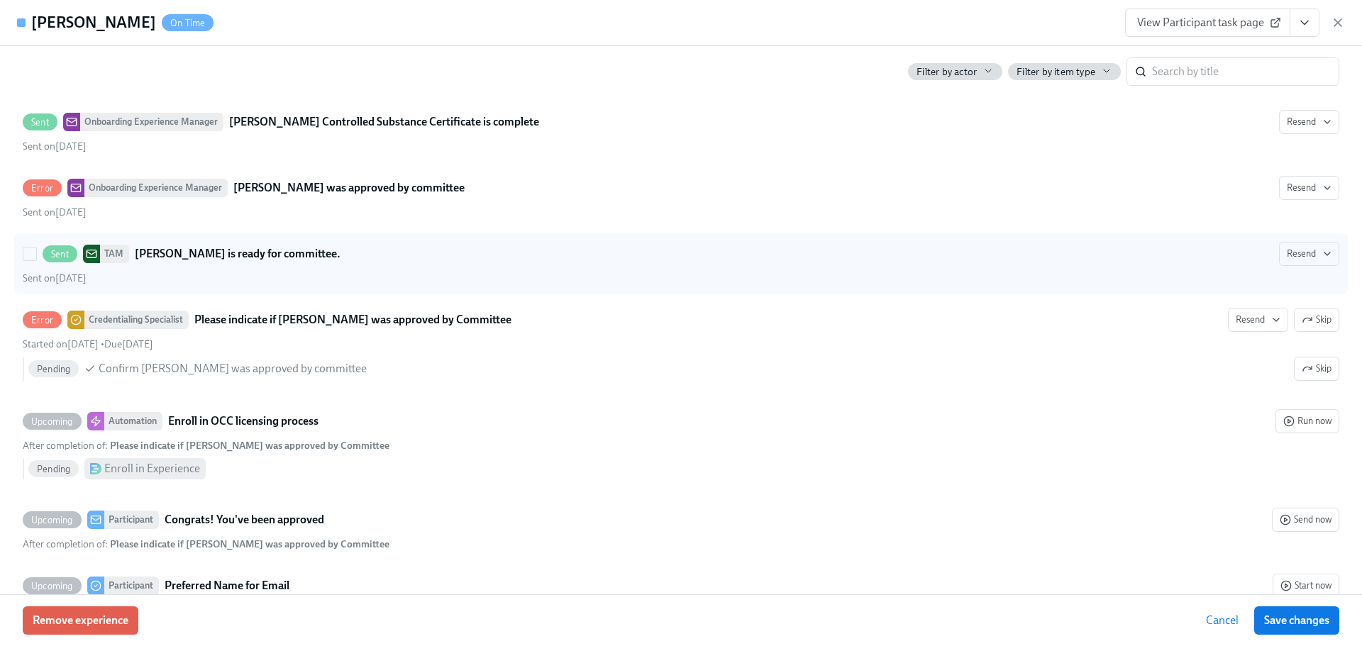
scroll to position [5084, 0]
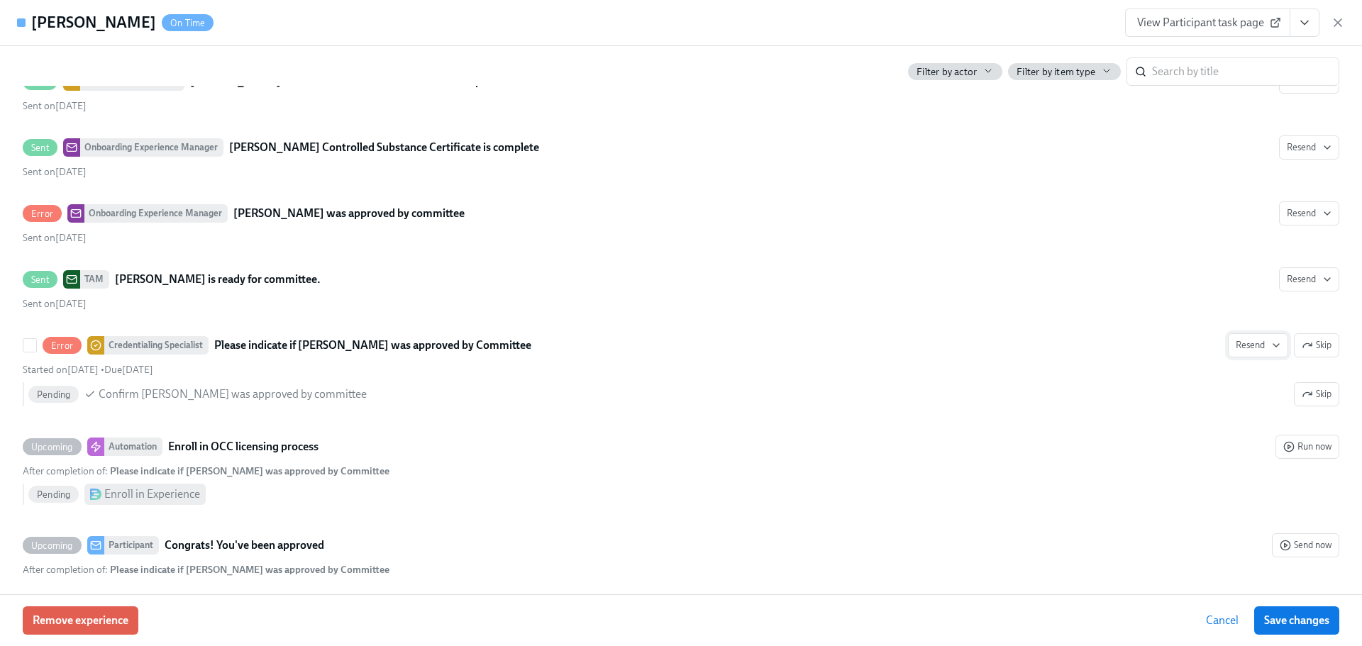
click at [1271, 351] on icon "button" at bounding box center [1276, 345] width 11 height 11
click at [1187, 355] on div at bounding box center [681, 323] width 1362 height 646
click at [1236, 353] on span "Resend" at bounding box center [1258, 345] width 45 height 14
click at [1229, 366] on div at bounding box center [681, 323] width 1362 height 646
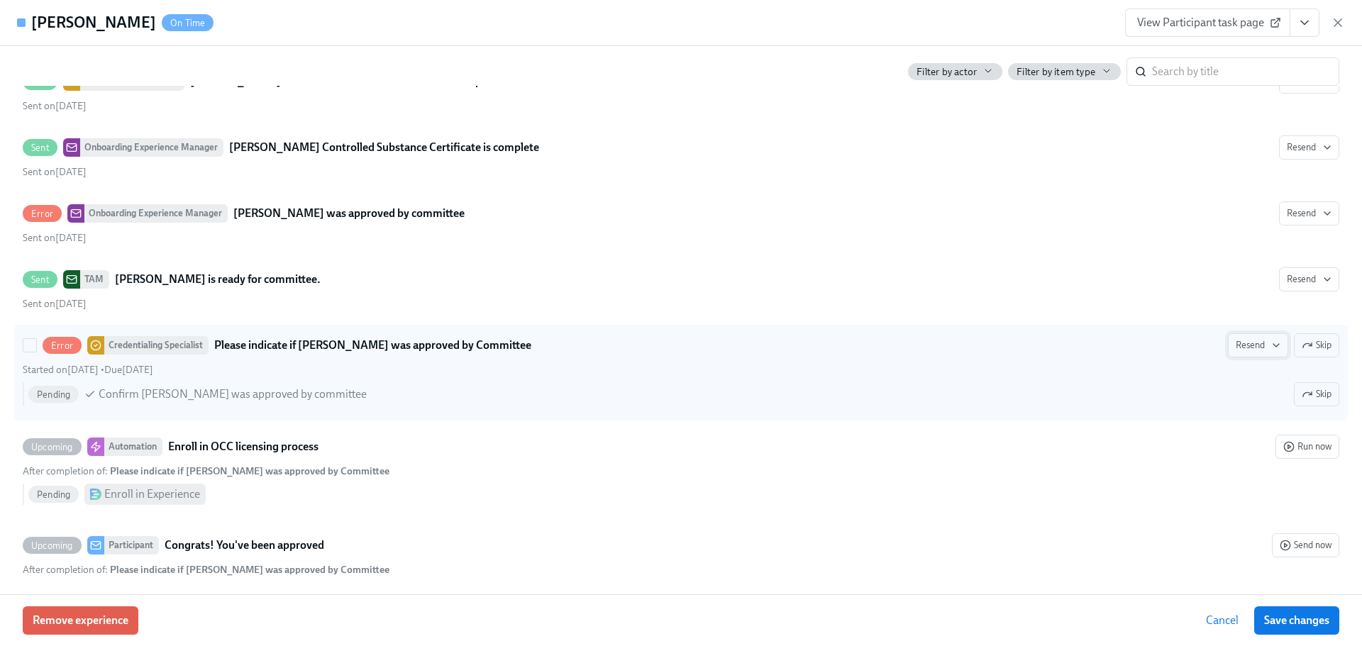
click at [1246, 353] on span "Resend" at bounding box center [1258, 345] width 45 height 14
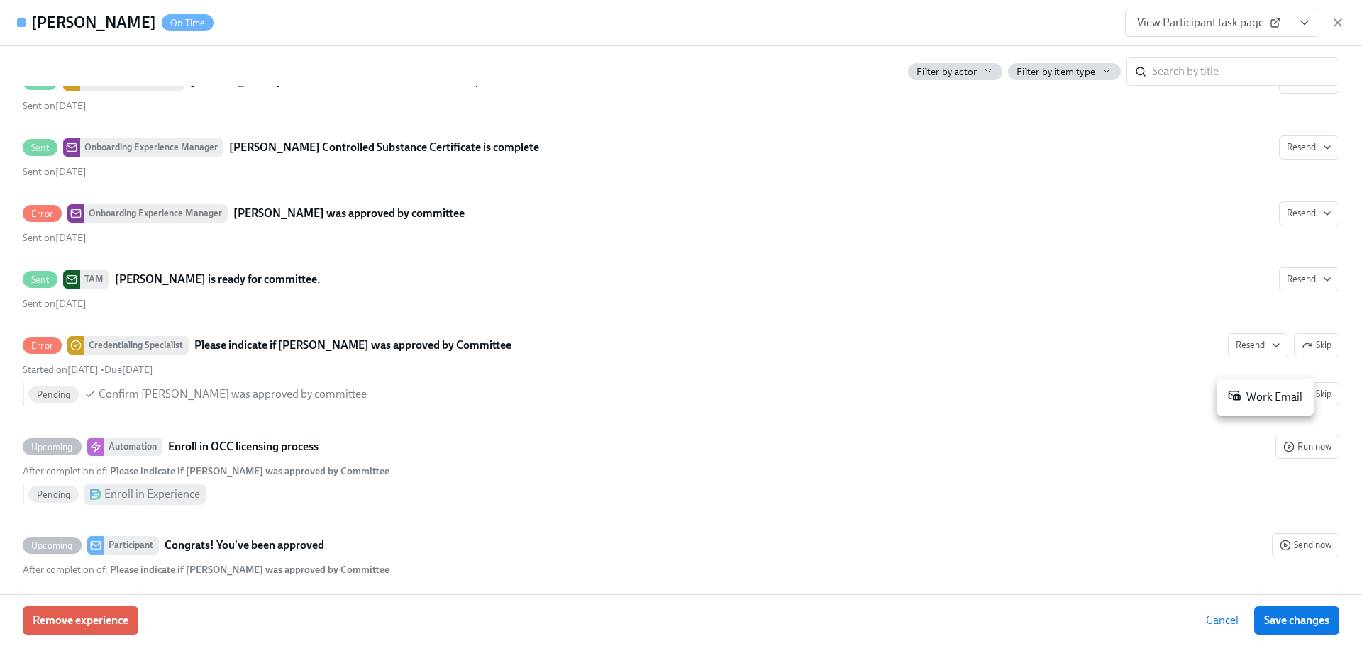
click at [1241, 400] on div "Work Email" at bounding box center [1265, 397] width 75 height 17
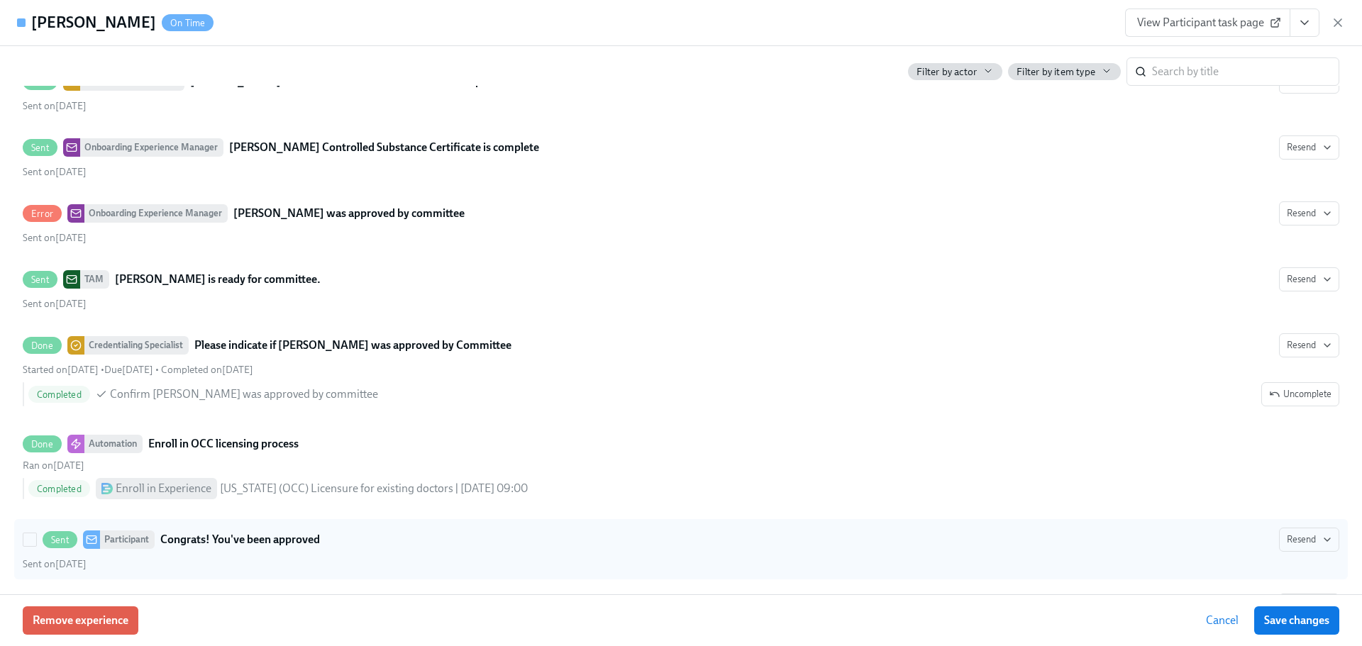
click at [546, 580] on label "Sent Participant Congrats! You've been approved Resend Sent on September 11th" at bounding box center [681, 549] width 1334 height 60
click at [36, 546] on input "Sent Participant Congrats! You've been approved Resend Sent on September 11th" at bounding box center [29, 540] width 13 height 13
checkbox input "true"
